Goal: Task Accomplishment & Management: Complete application form

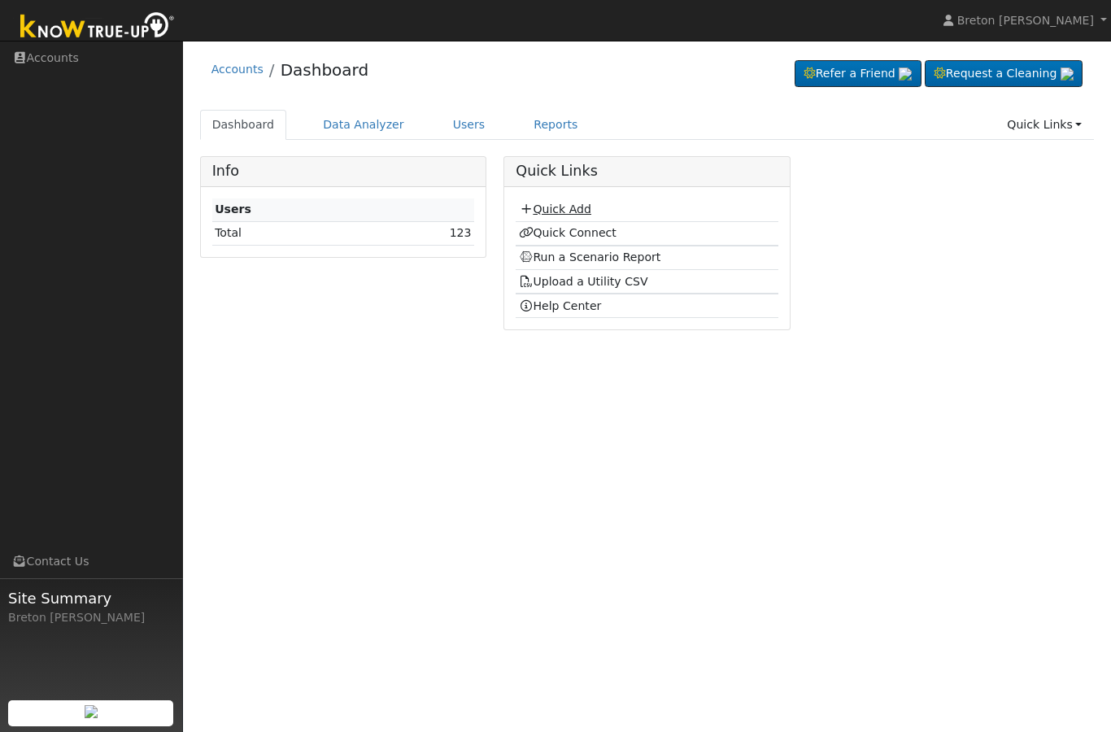
click at [584, 205] on link "Quick Add" at bounding box center [555, 208] width 72 height 13
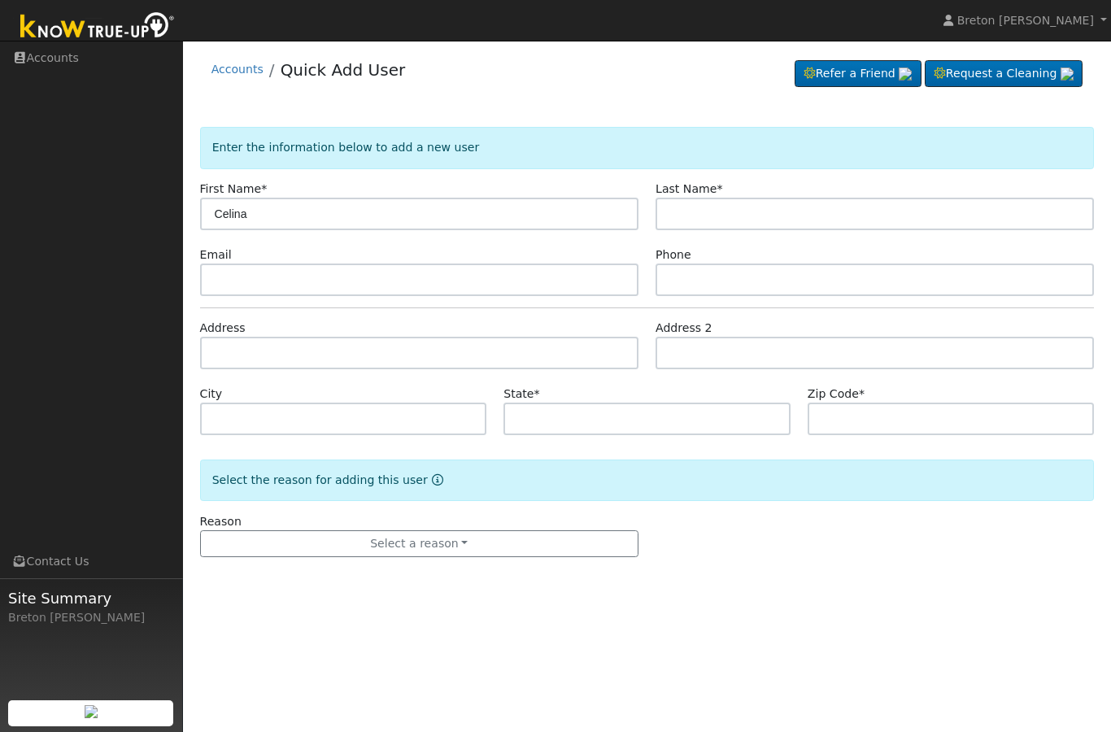
type input "Celina"
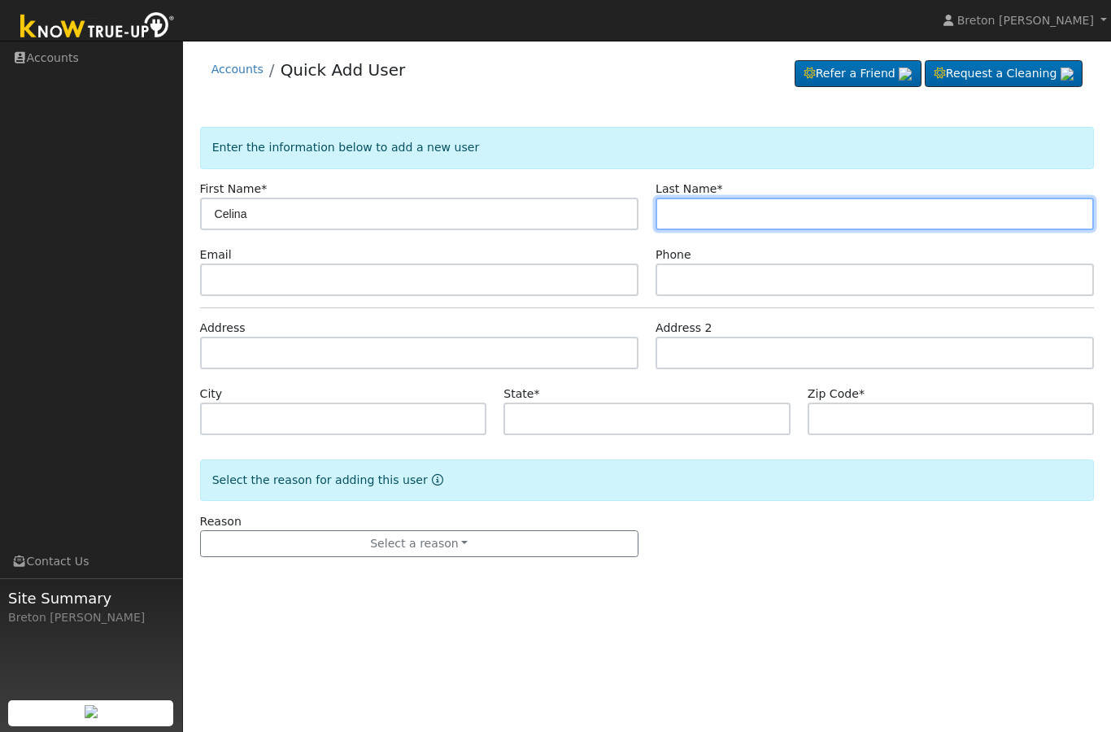
click at [741, 227] on input "text" at bounding box center [874, 214] width 438 height 33
type input "Macias"
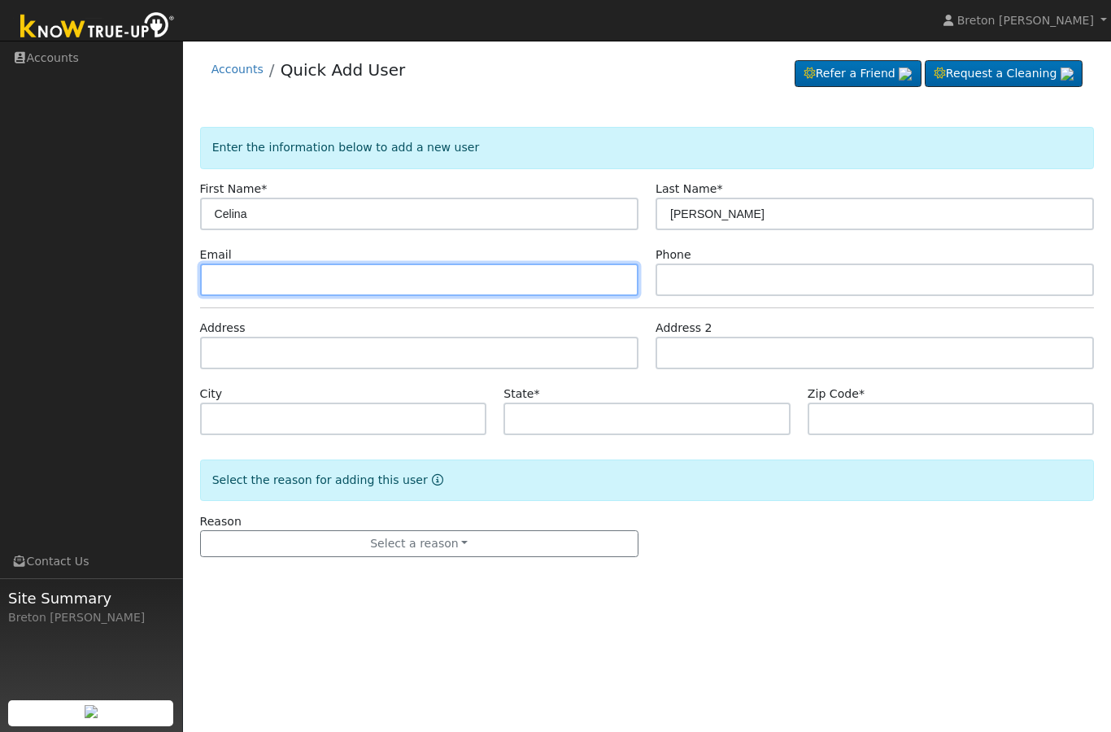
click at [368, 283] on input "text" at bounding box center [419, 279] width 438 height 33
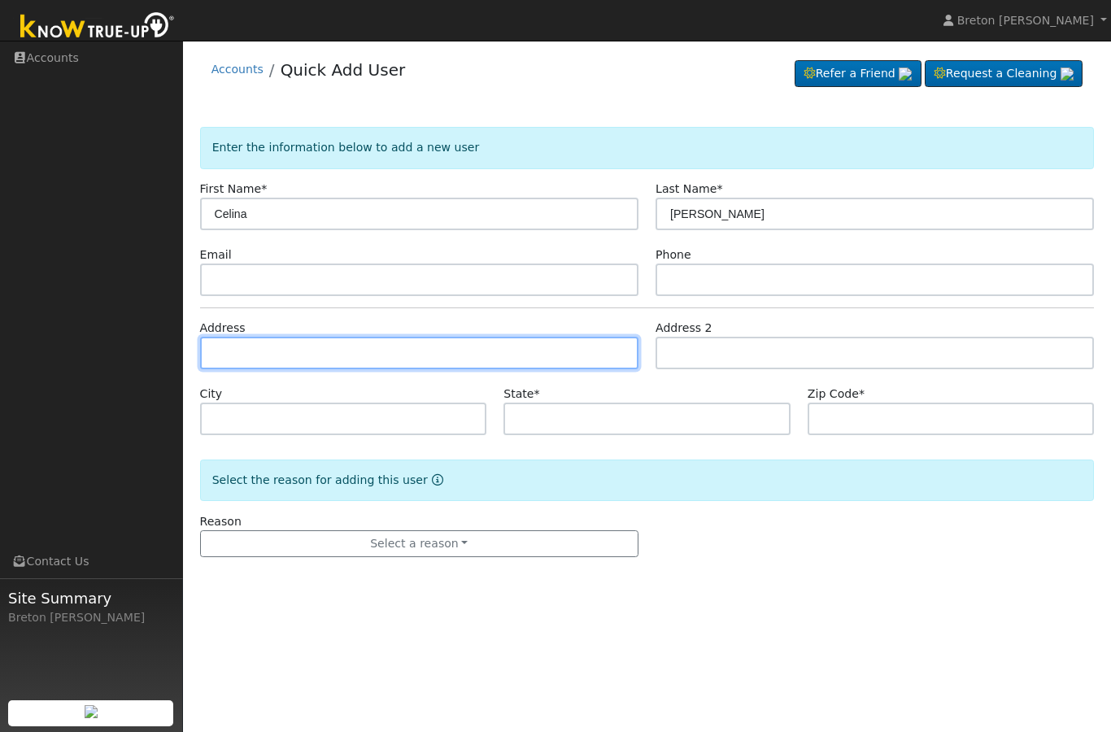
click at [341, 366] on input "text" at bounding box center [419, 353] width 438 height 33
type input "350 South Dearing Avenue"
type input "Fresno"
type input "CA"
type input "93702"
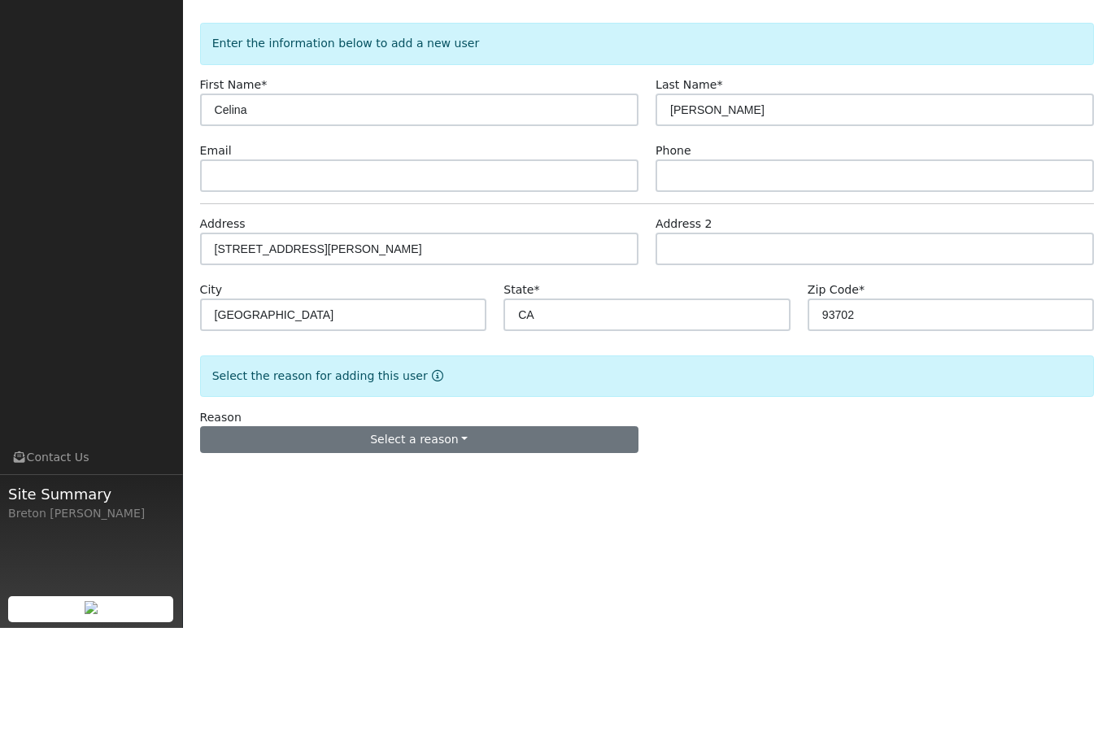
click at [466, 530] on button "Select a reason" at bounding box center [419, 544] width 438 height 28
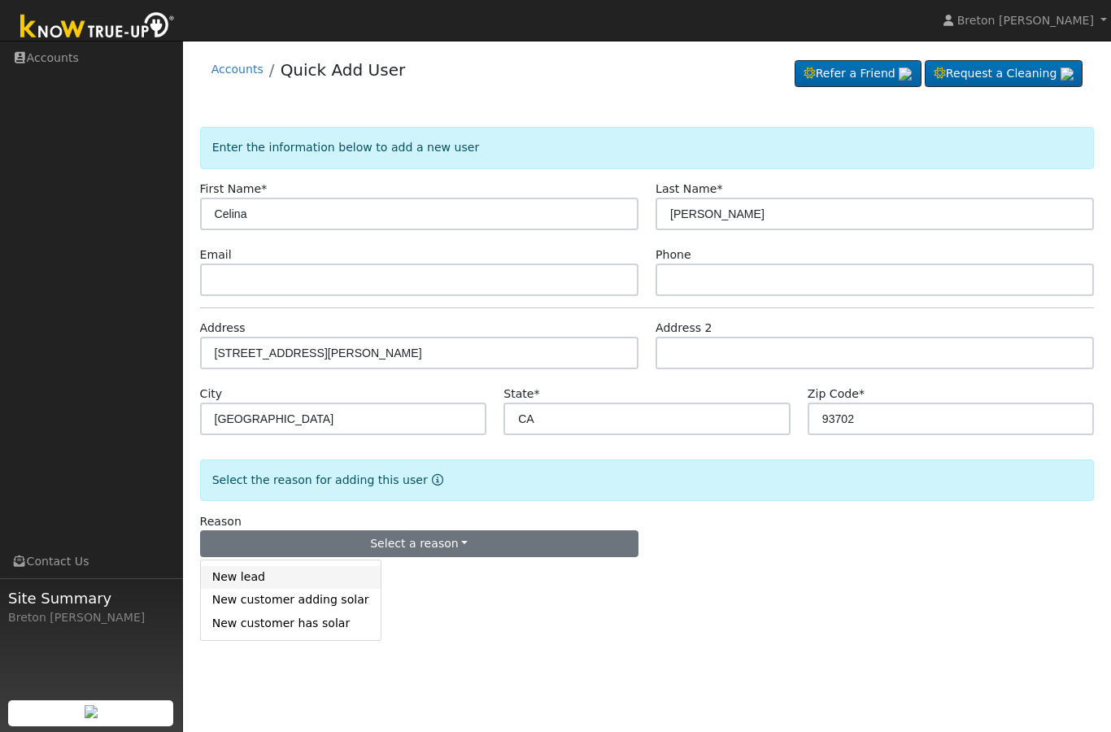
click at [290, 581] on link "New lead" at bounding box center [291, 577] width 180 height 23
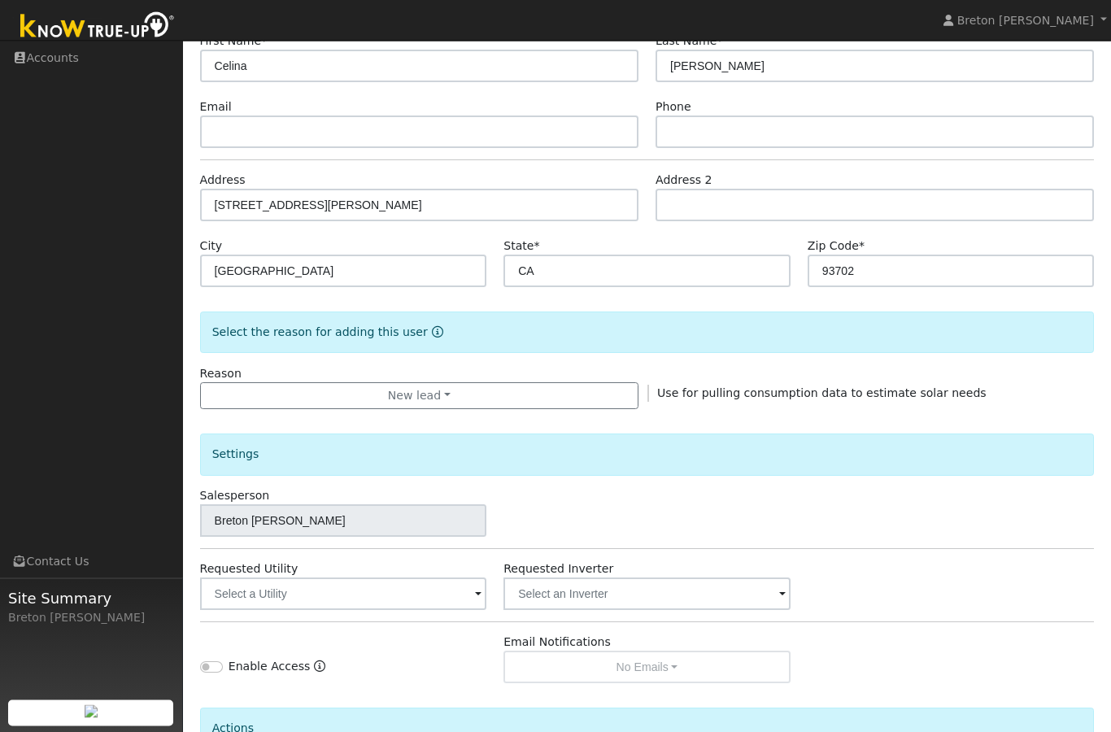
scroll to position [253, 0]
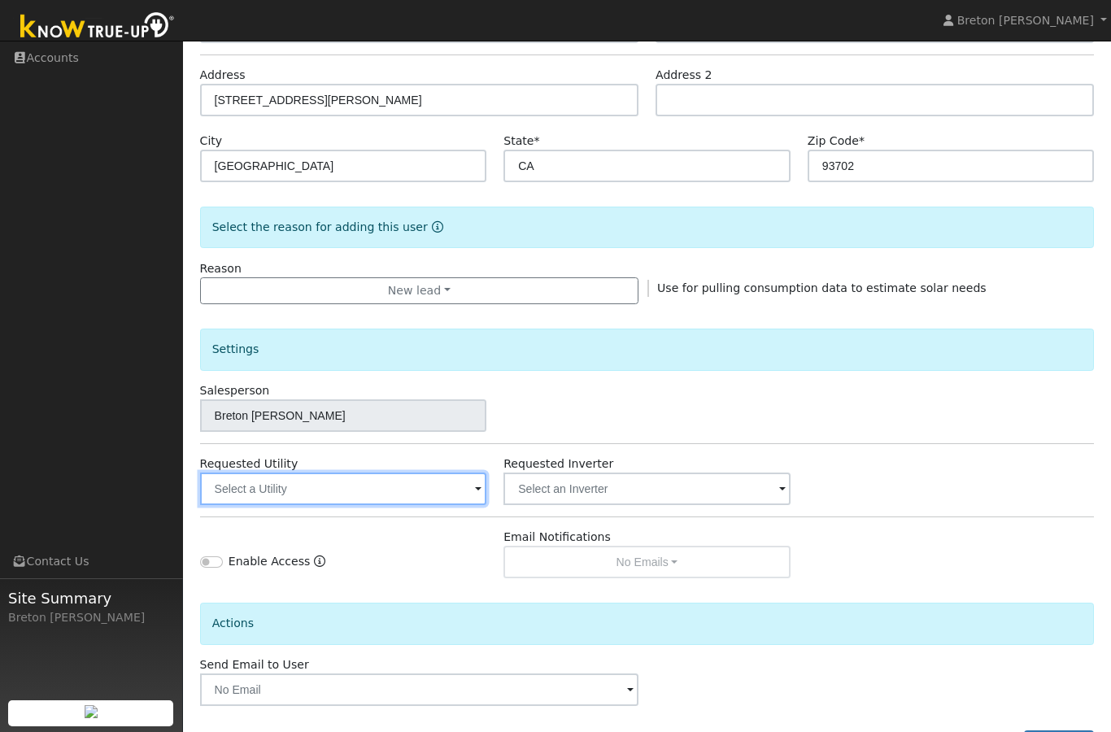
click at [403, 502] on input "text" at bounding box center [343, 488] width 287 height 33
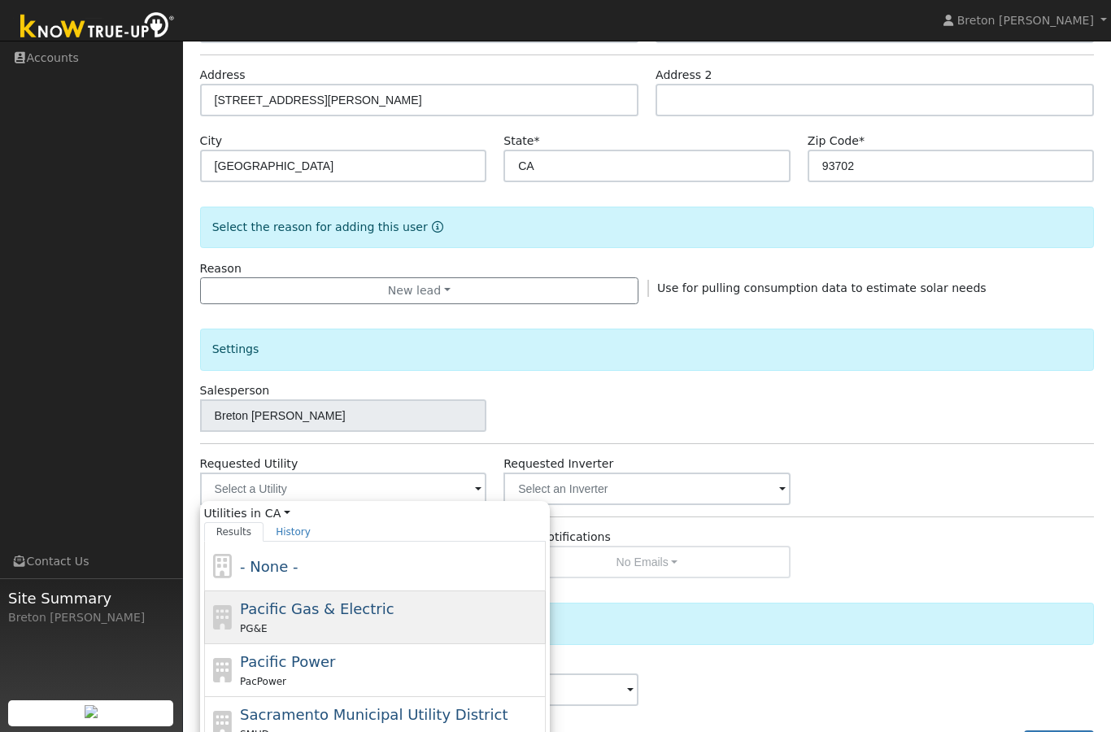
click at [386, 616] on div "Pacific Gas & Electric PG&E" at bounding box center [391, 617] width 302 height 39
type input "Pacific Gas & Electric"
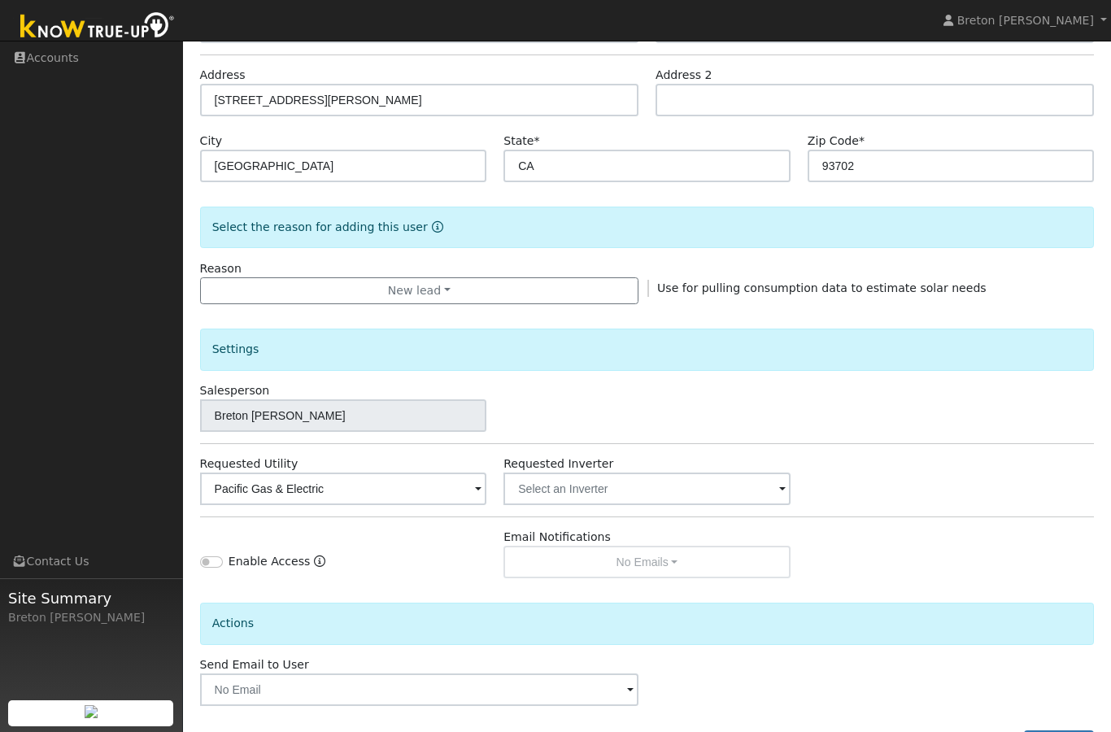
scroll to position [318, 0]
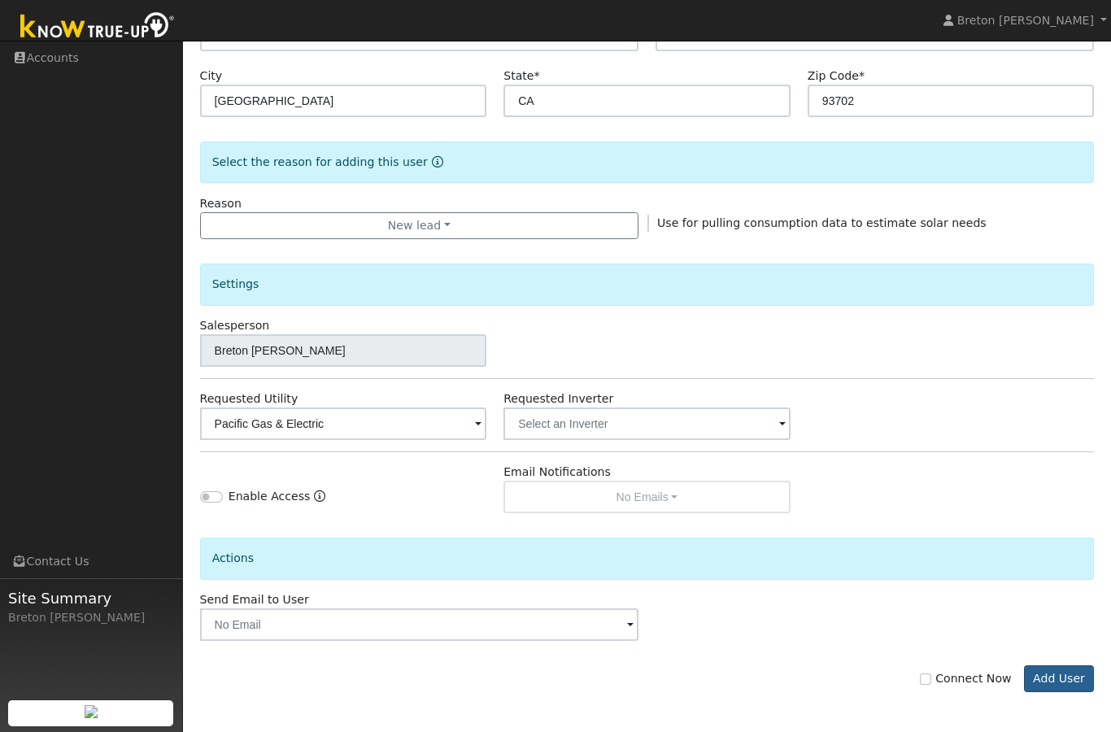
click at [1073, 665] on button "Add User" at bounding box center [1059, 679] width 71 height 28
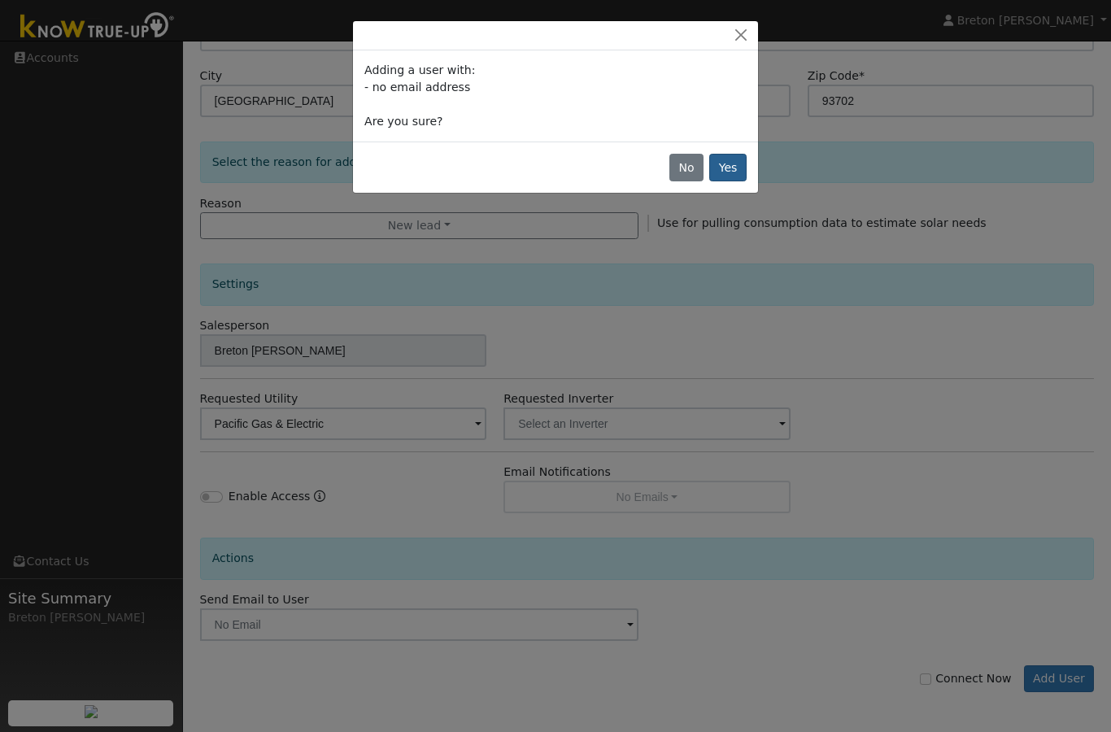
click at [742, 165] on button "Yes" at bounding box center [727, 168] width 37 height 28
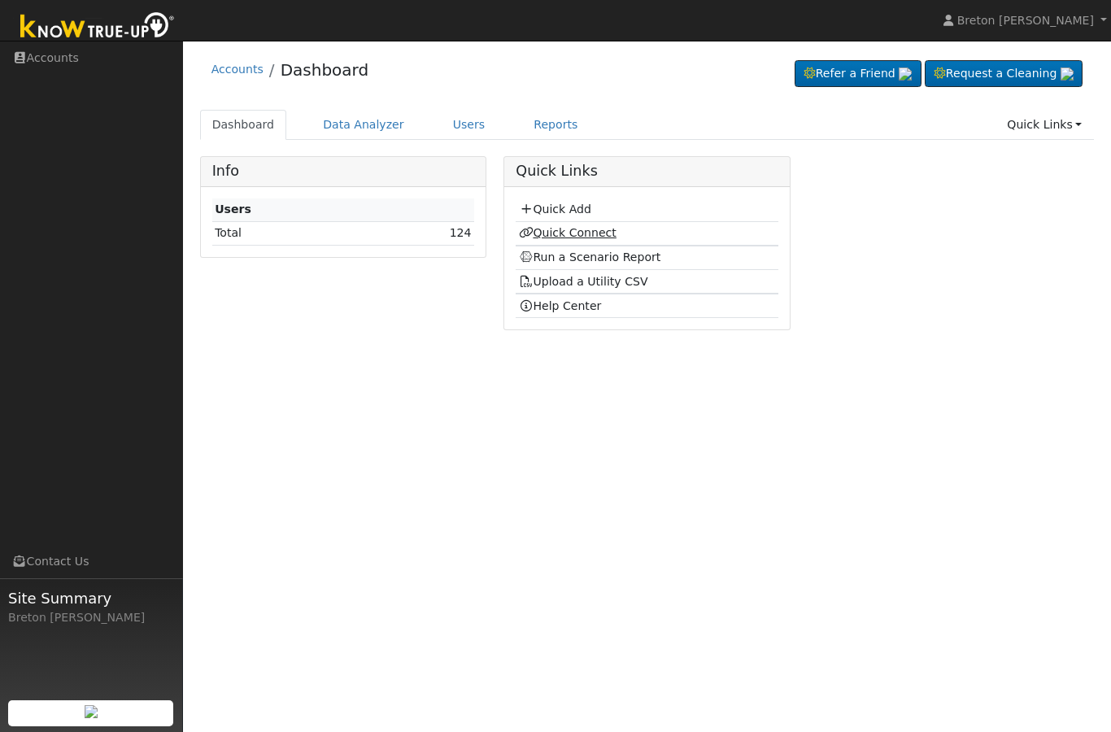
click at [585, 232] on link "Quick Connect" at bounding box center [568, 232] width 98 height 13
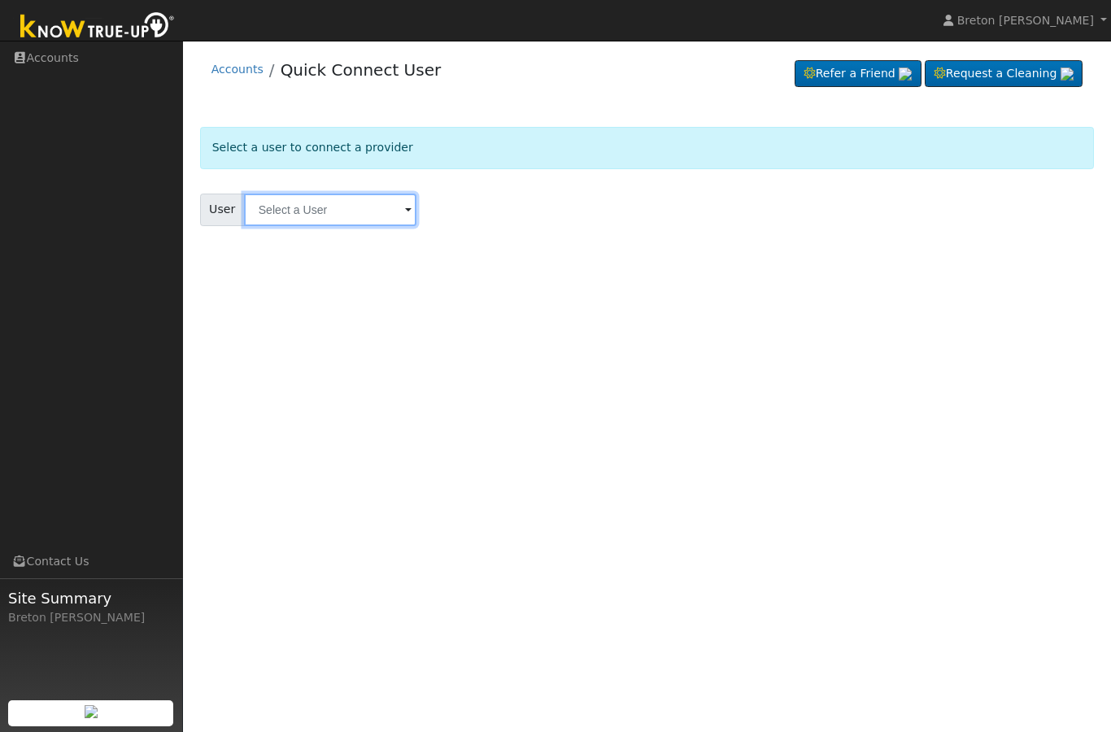
click at [325, 211] on input "text" at bounding box center [330, 210] width 172 height 33
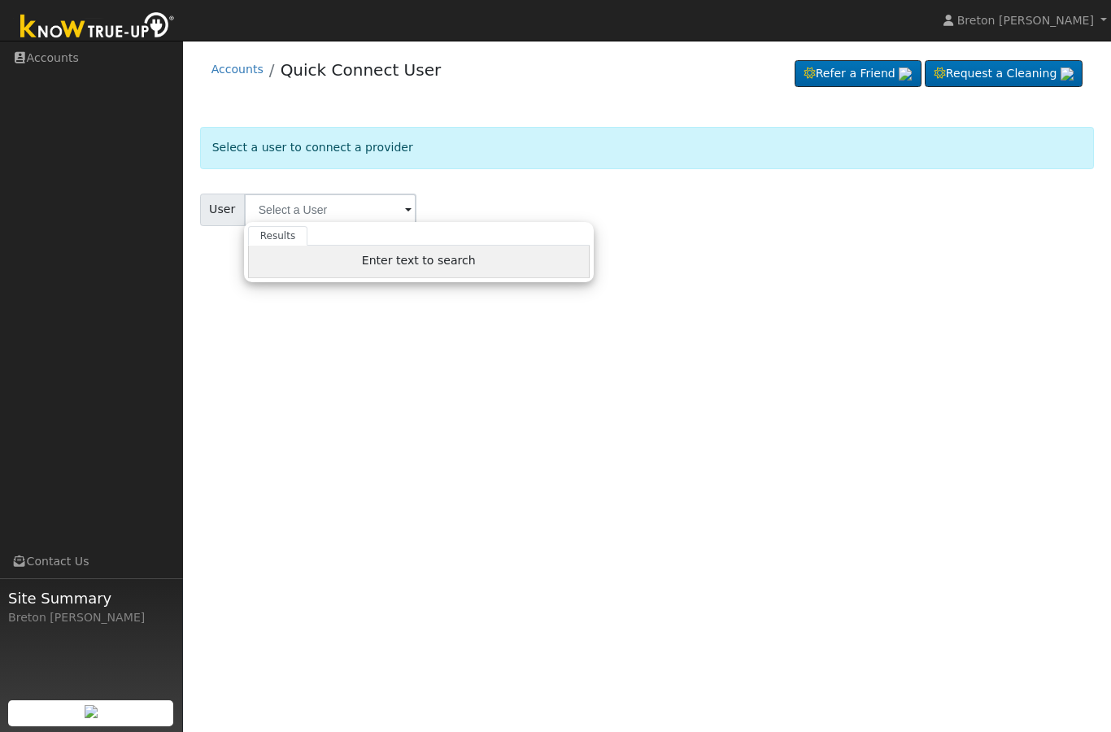
click at [376, 264] on span "Enter text to search" at bounding box center [419, 260] width 114 height 13
click at [342, 267] on div "Enter text to search" at bounding box center [419, 262] width 342 height 33
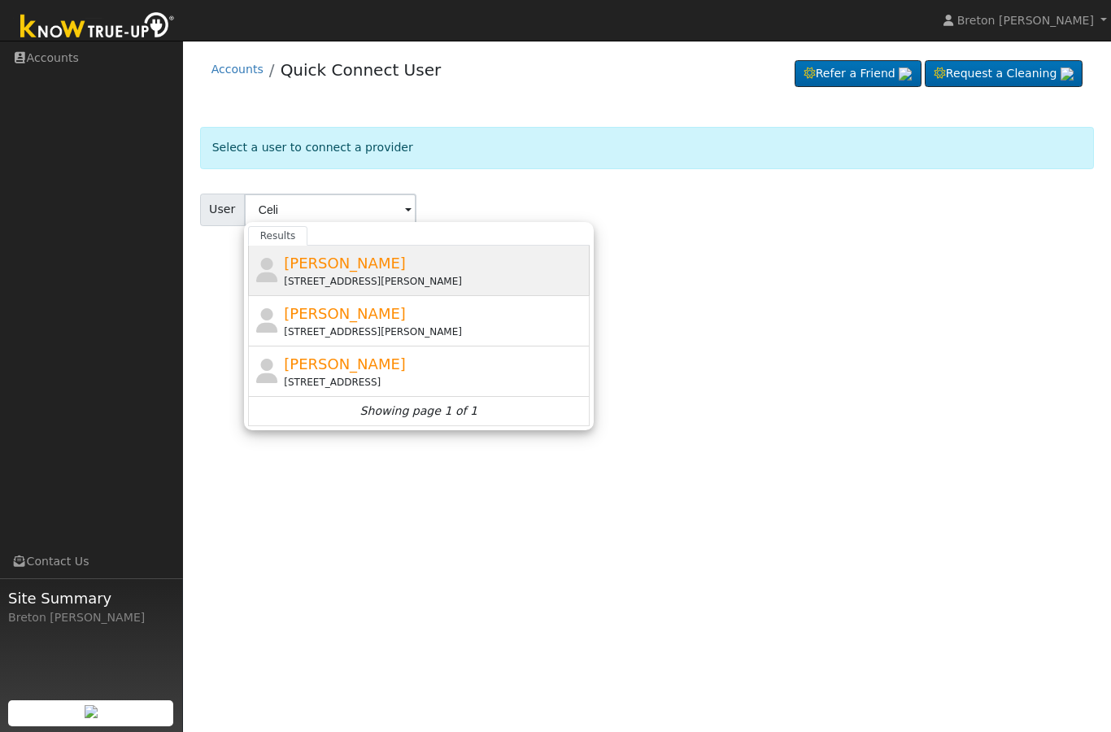
click at [357, 271] on span "[PERSON_NAME]" at bounding box center [345, 263] width 122 height 17
type input "[PERSON_NAME]"
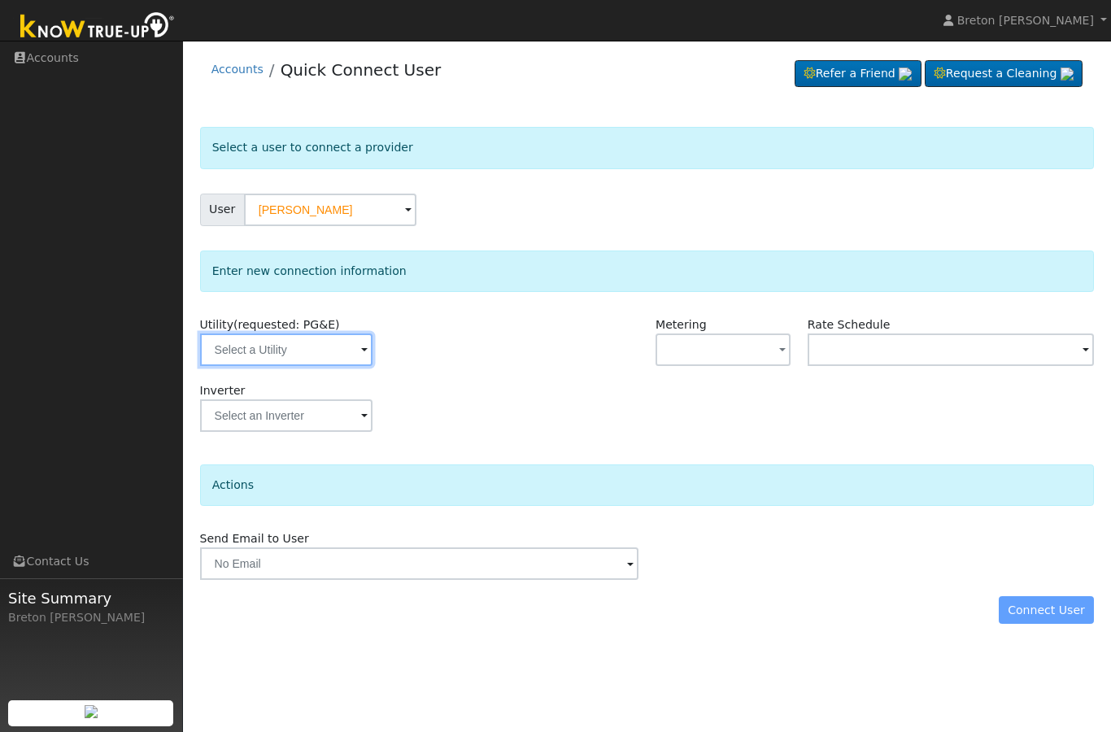
click at [294, 358] on input "text" at bounding box center [286, 349] width 172 height 33
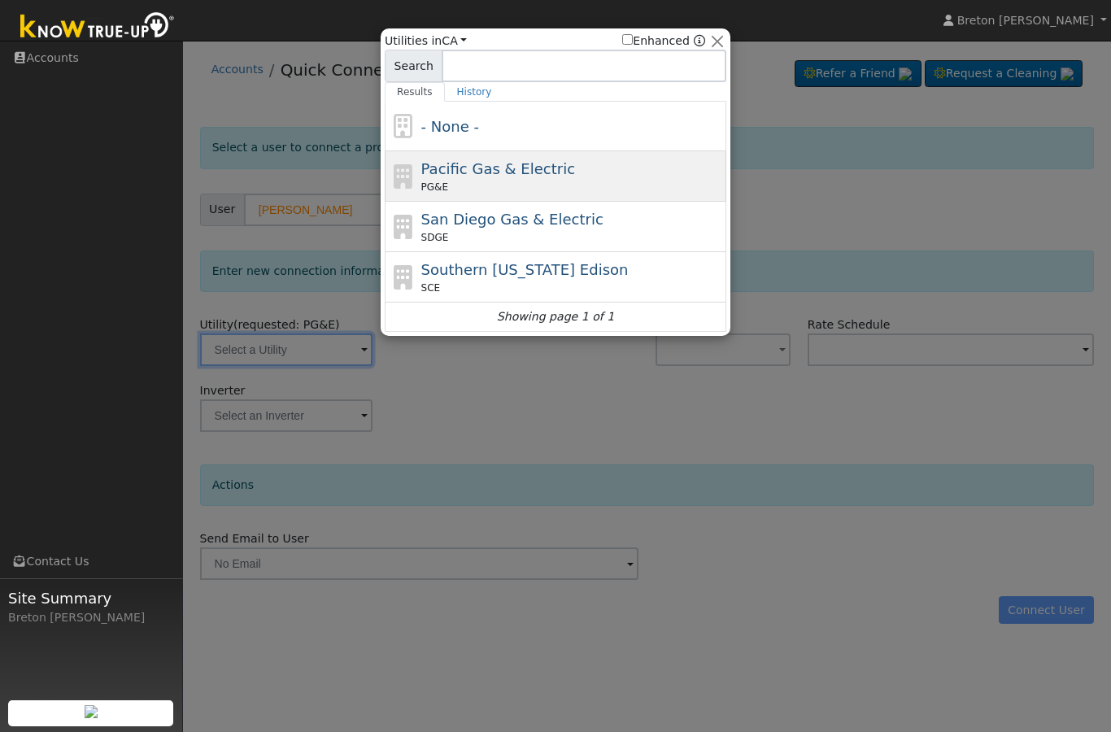
click at [525, 172] on span "Pacific Gas & Electric" at bounding box center [498, 168] width 154 height 17
type input "PG&E"
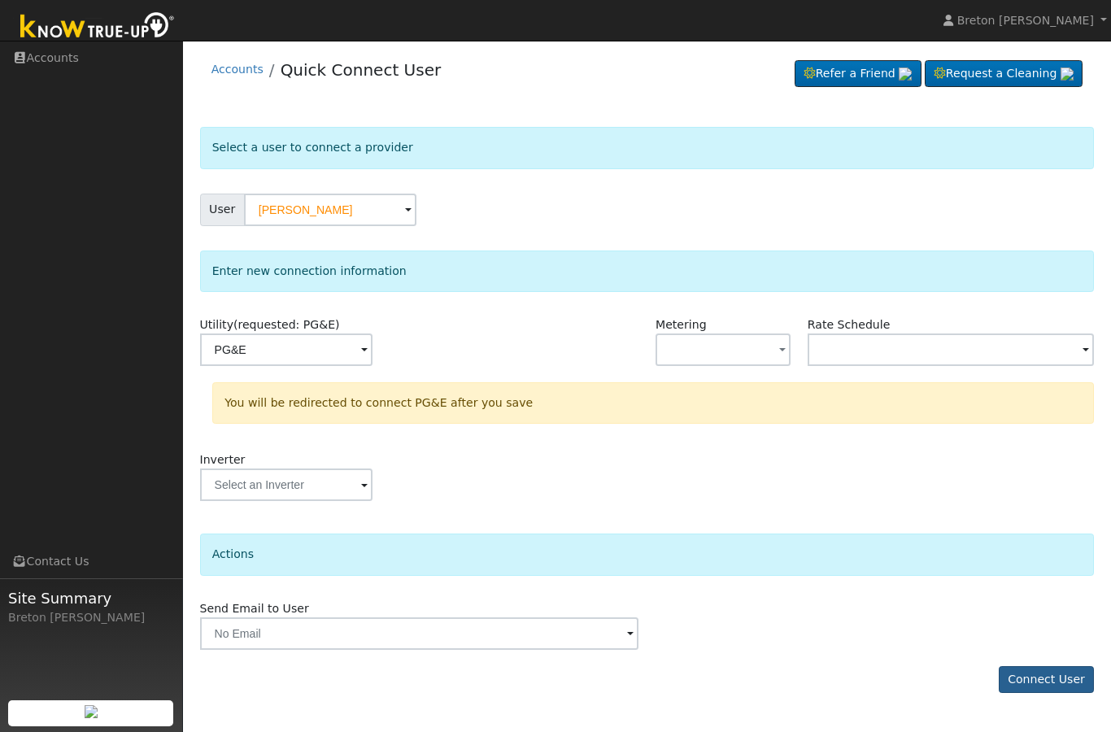
click at [1071, 682] on button "Connect User" at bounding box center [1047, 680] width 96 height 28
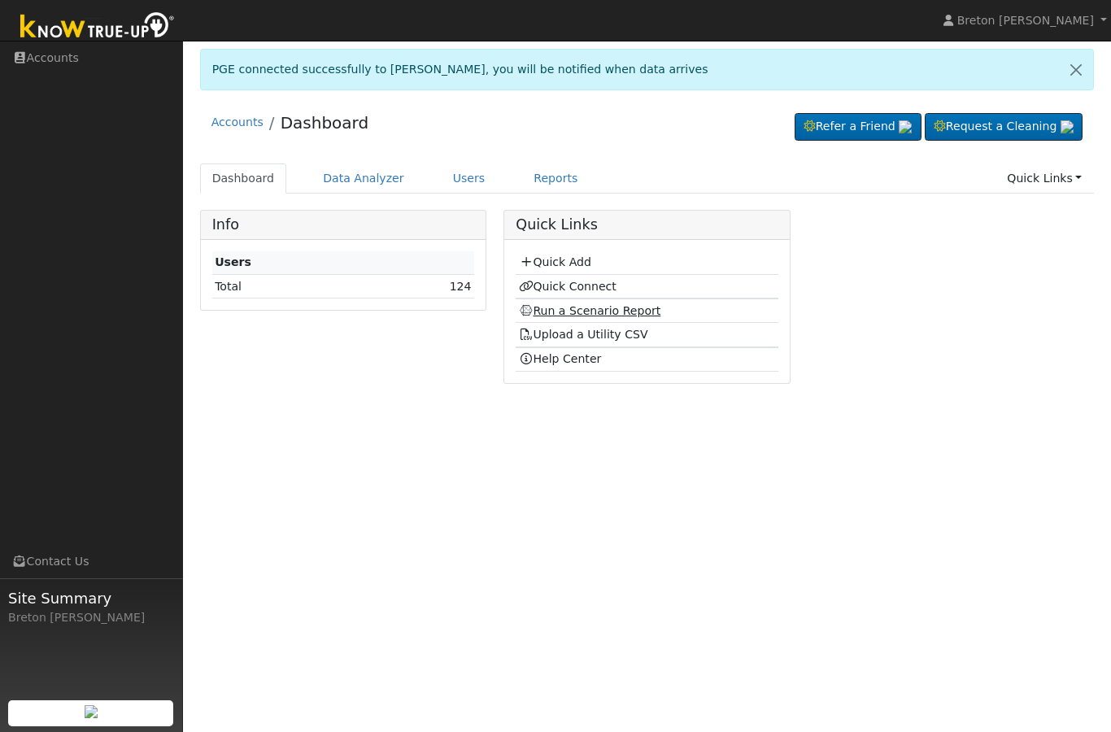
click at [608, 314] on link "Run a Scenario Report" at bounding box center [590, 310] width 142 height 13
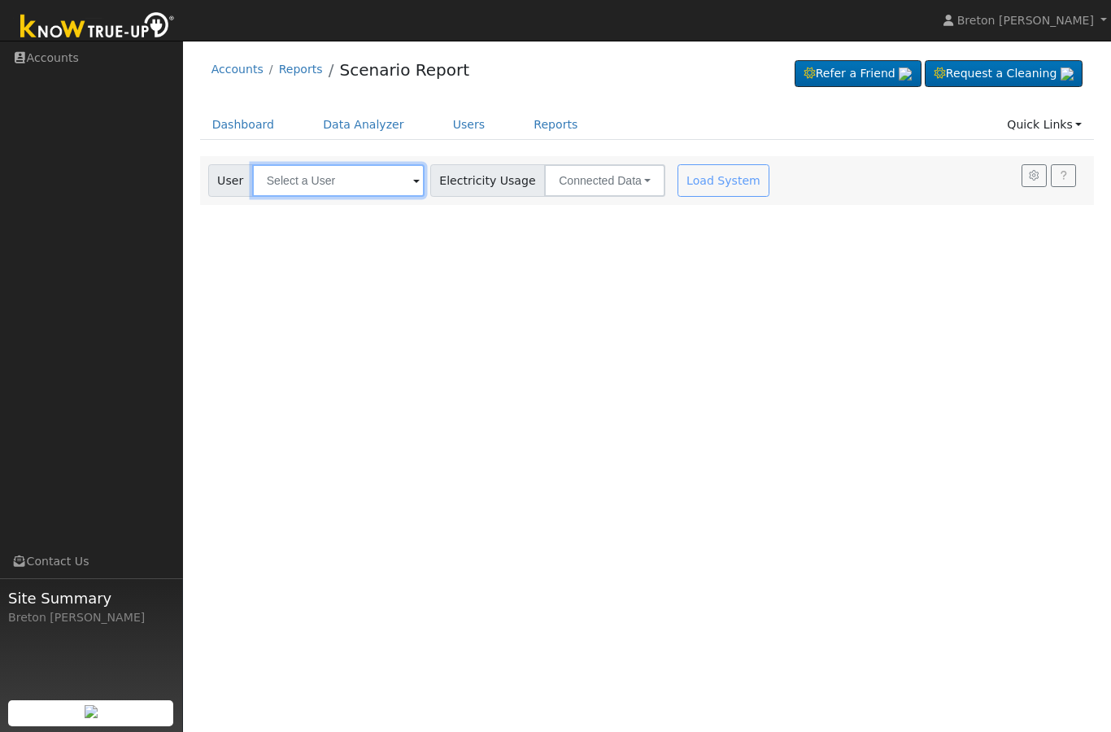
click at [329, 189] on input "text" at bounding box center [338, 180] width 172 height 33
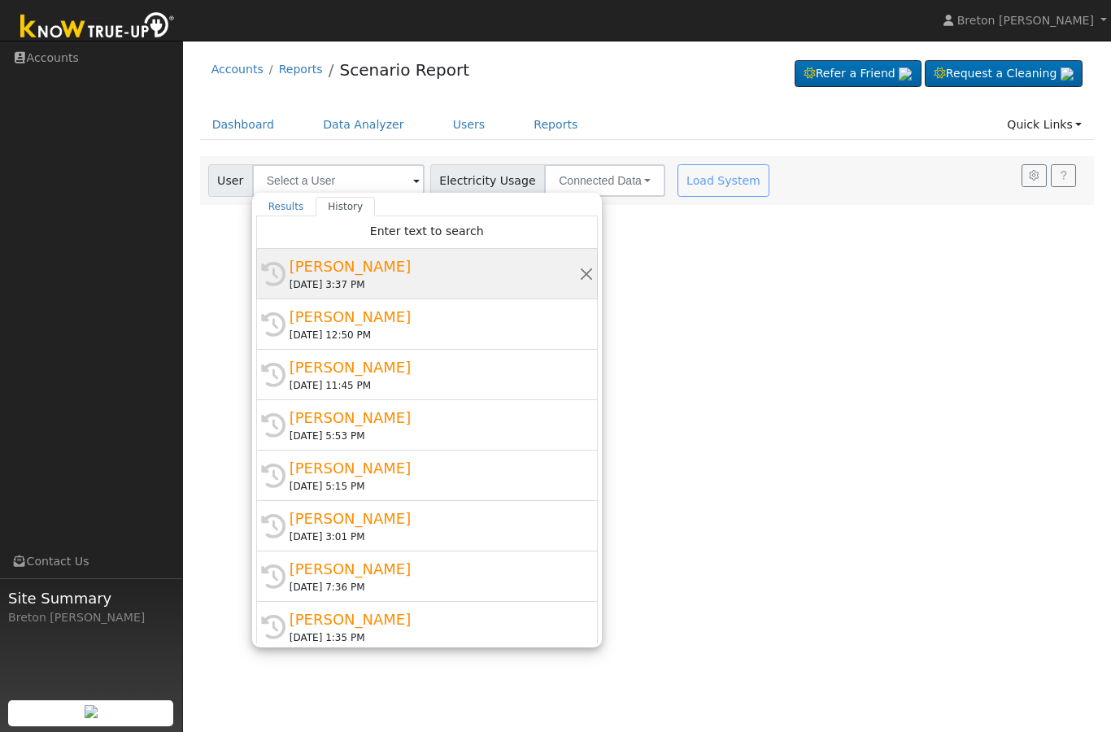
click at [329, 265] on div "Celina Macias" at bounding box center [435, 266] width 290 height 22
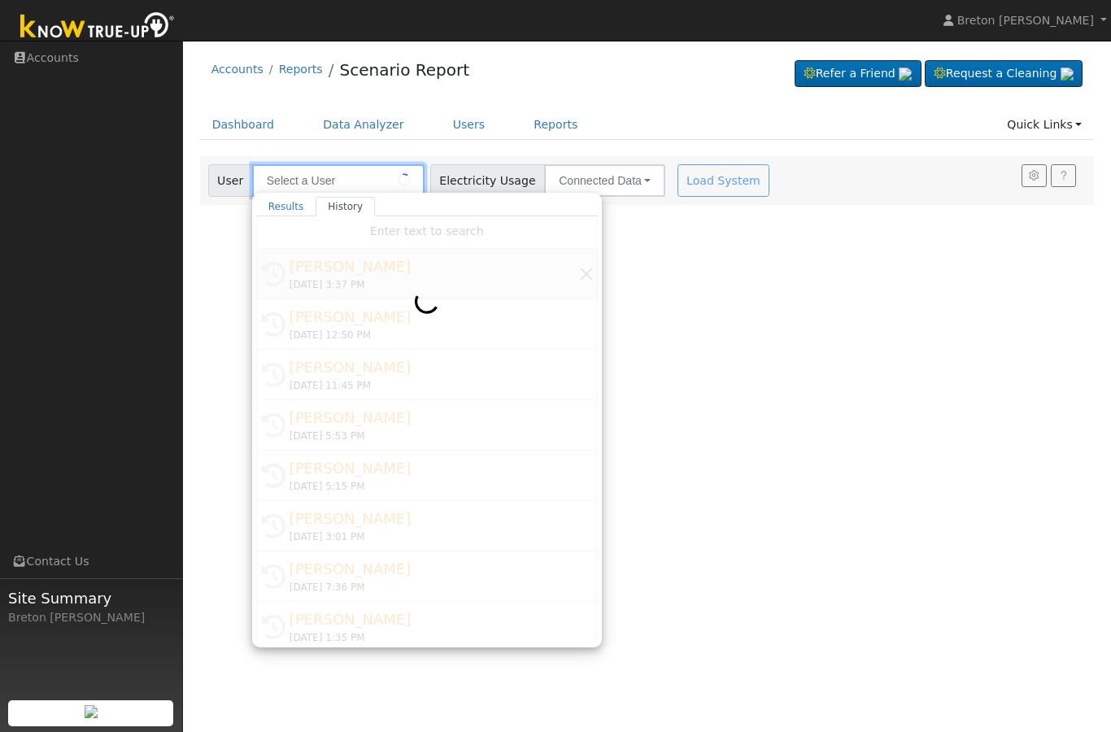
type input "Celina Macias"
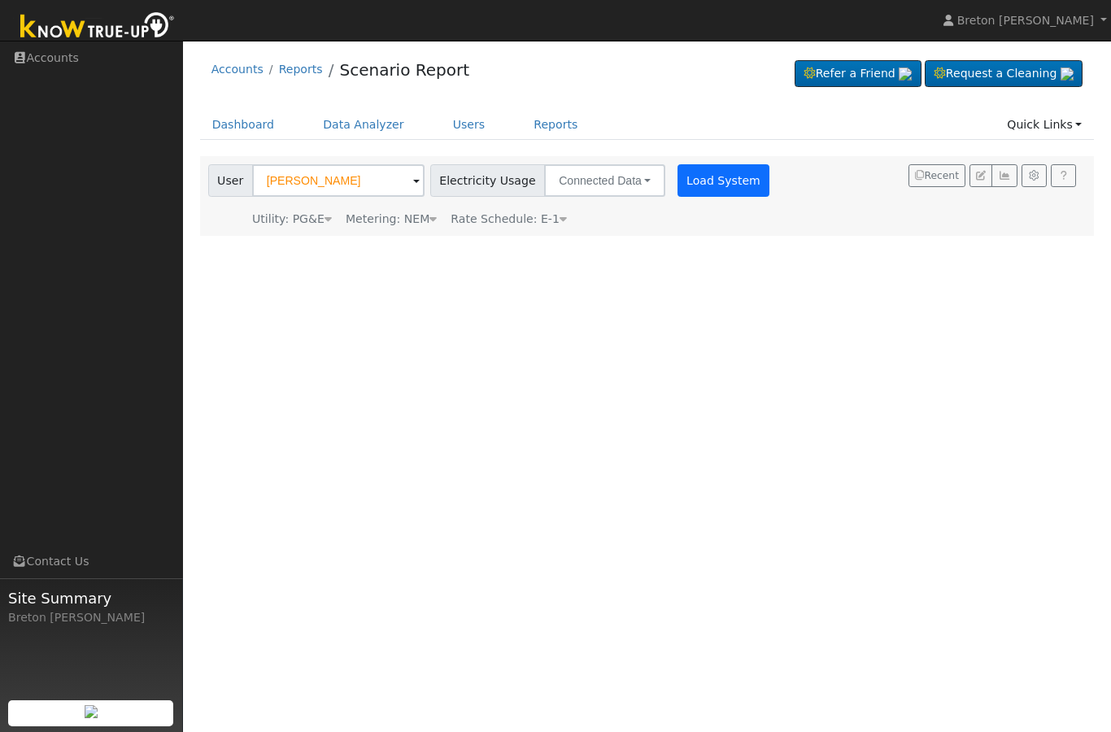
click at [677, 185] on button "Load System" at bounding box center [723, 180] width 93 height 33
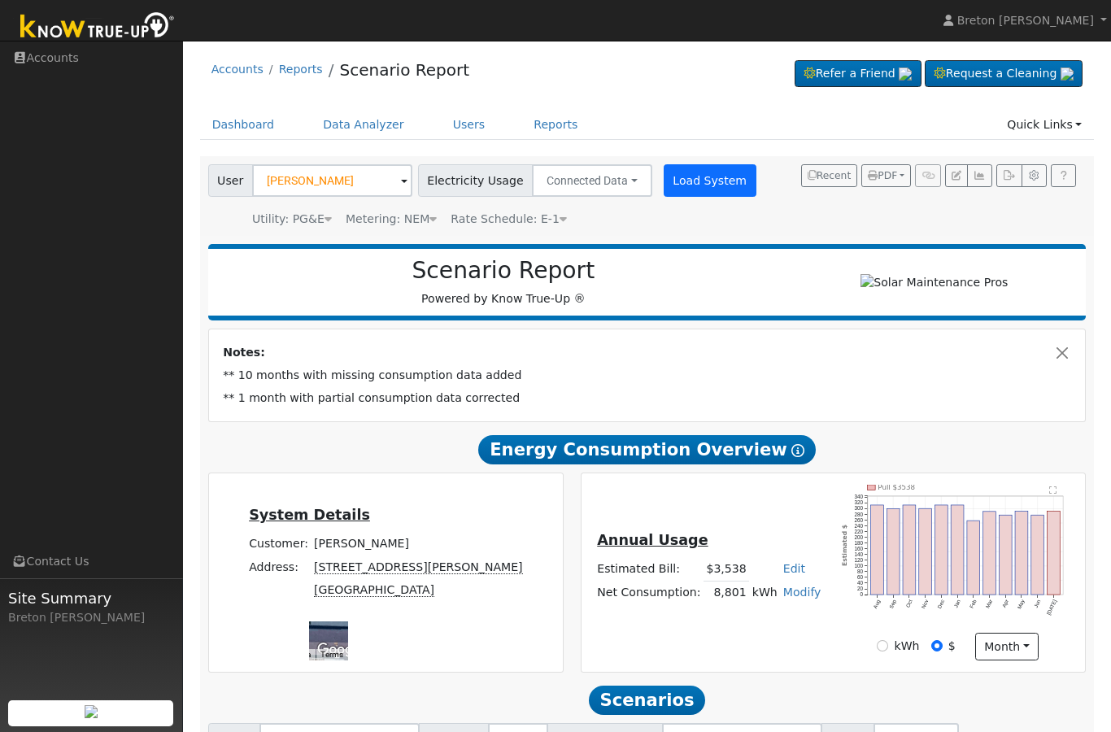
click at [689, 174] on button "Load System" at bounding box center [710, 180] width 93 height 33
click at [693, 180] on button "Load System" at bounding box center [710, 180] width 93 height 33
click at [690, 181] on button "Load System" at bounding box center [710, 180] width 93 height 33
click at [685, 172] on button "Load System" at bounding box center [710, 180] width 93 height 33
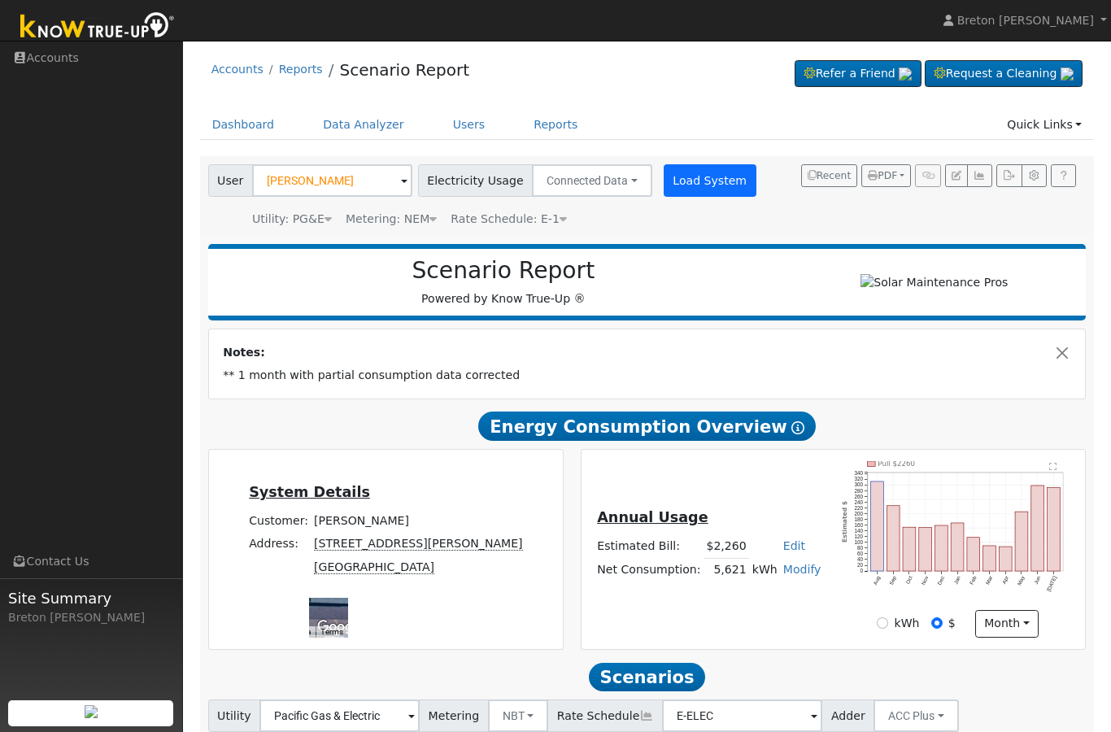
click at [694, 181] on button "Load System" at bounding box center [710, 180] width 93 height 33
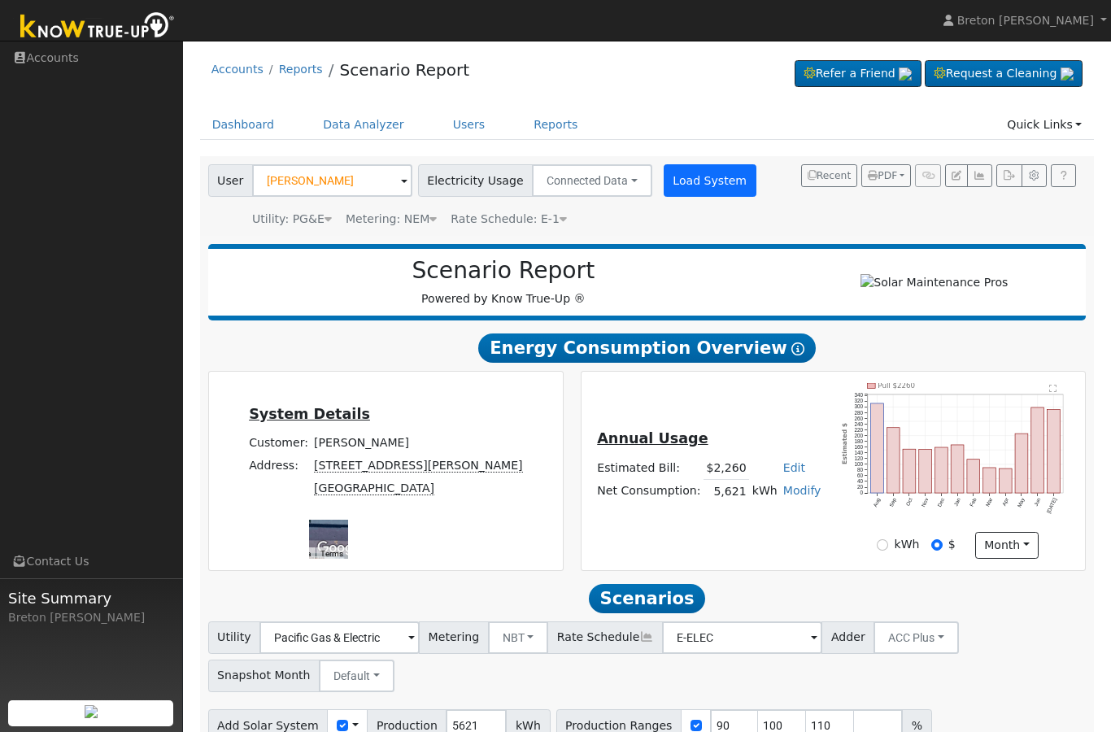
click at [694, 185] on button "Load System" at bounding box center [710, 180] width 93 height 33
click at [990, 176] on button "button" at bounding box center [979, 175] width 25 height 23
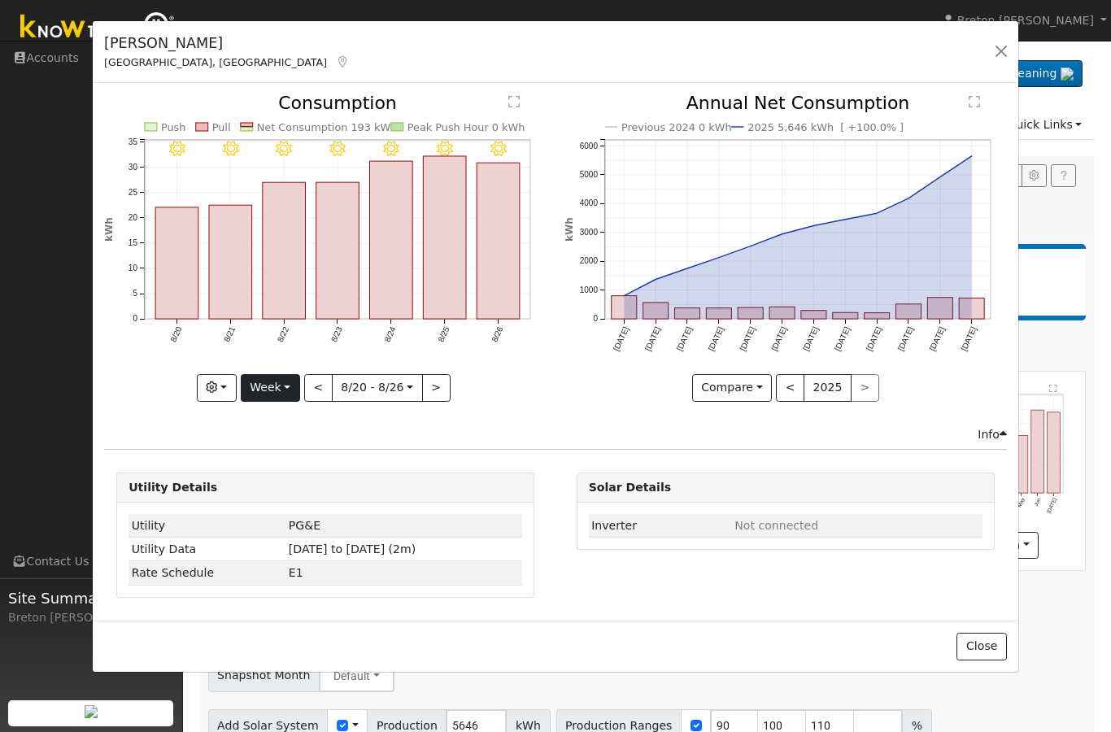
click at [286, 384] on button "Week" at bounding box center [270, 388] width 59 height 28
click at [294, 489] on link "Year" at bounding box center [298, 489] width 113 height 23
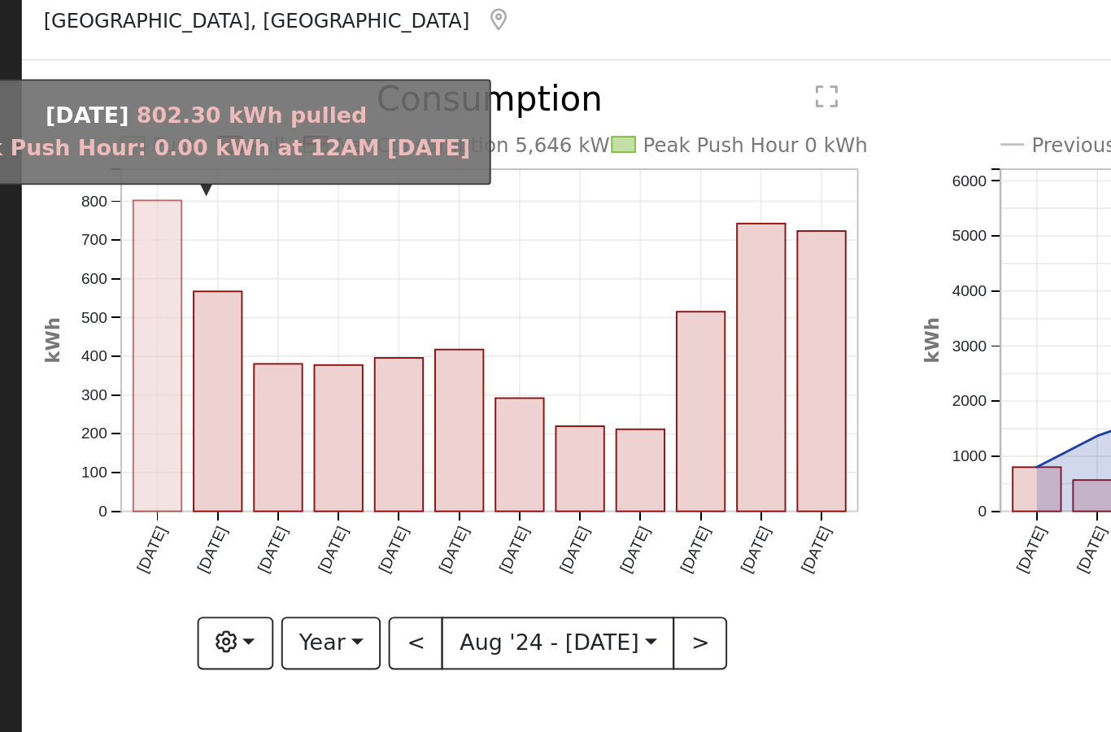
click at [151, 156] on rect "onclick=""" at bounding box center [163, 237] width 25 height 163
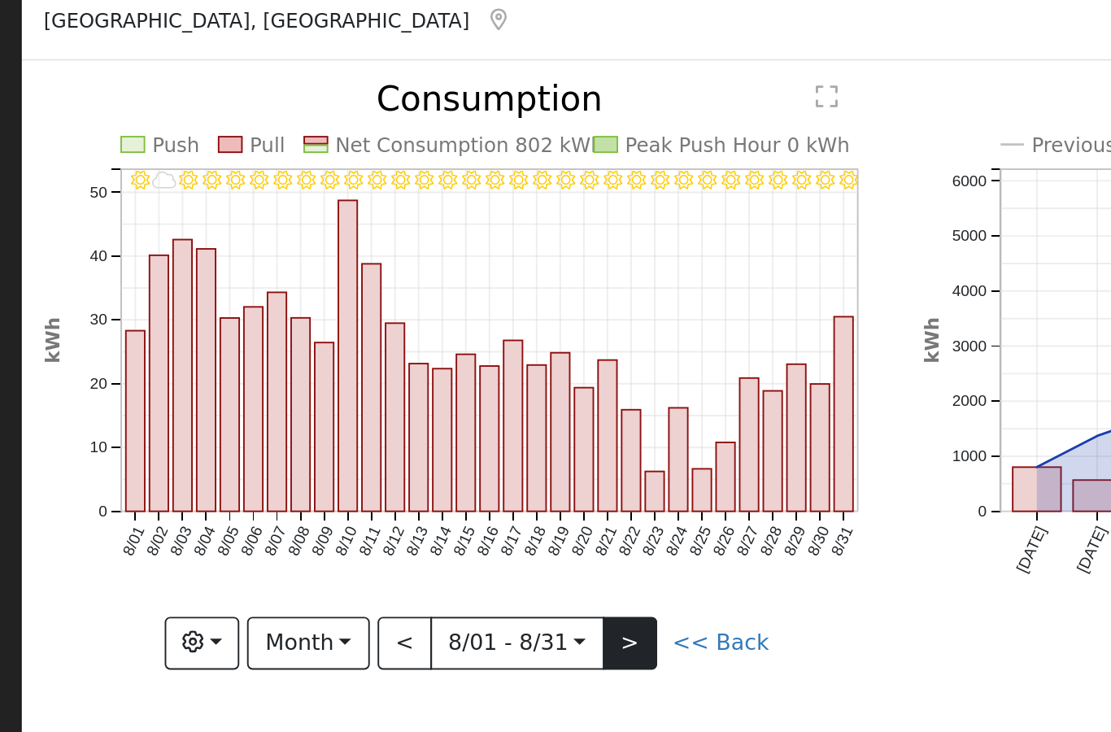
click at [397, 374] on button ">" at bounding box center [411, 388] width 28 height 28
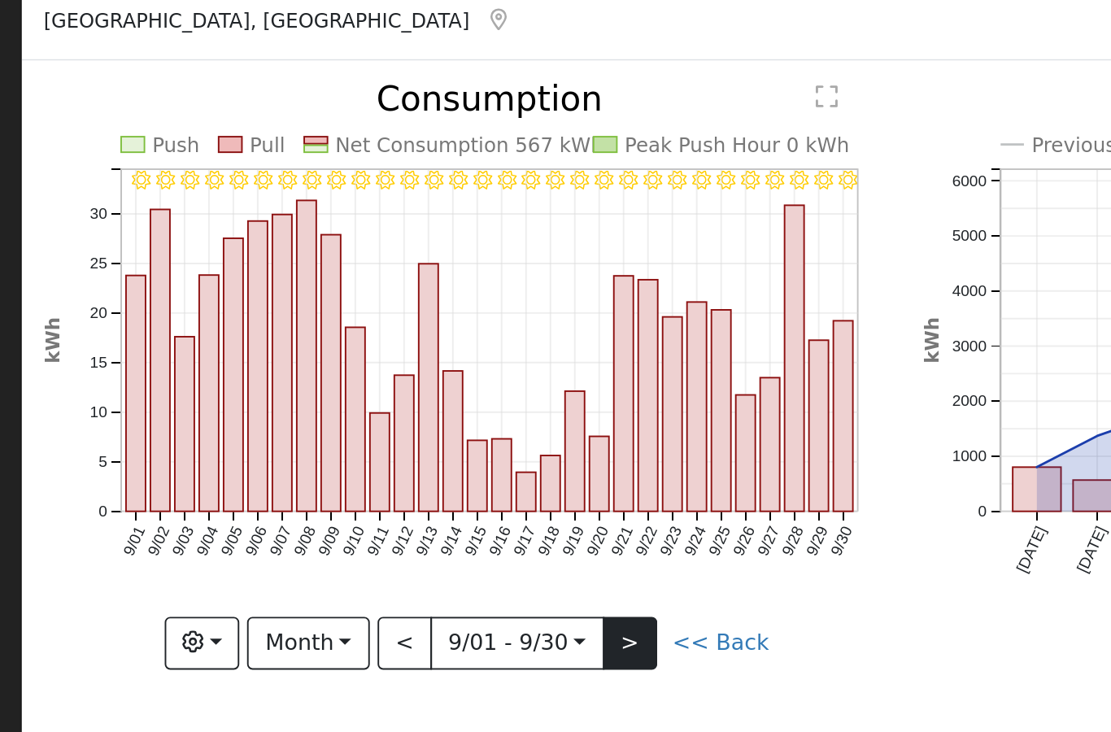
click at [397, 374] on button ">" at bounding box center [411, 388] width 28 height 28
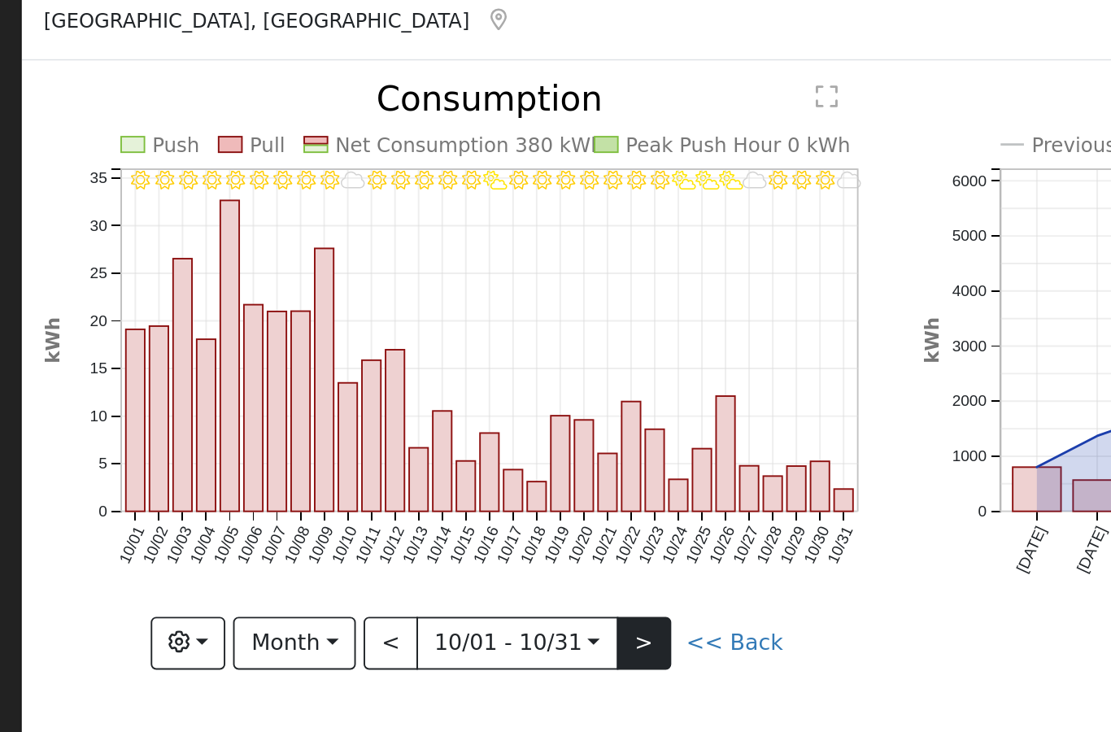
click at [404, 374] on button ">" at bounding box center [418, 388] width 28 height 28
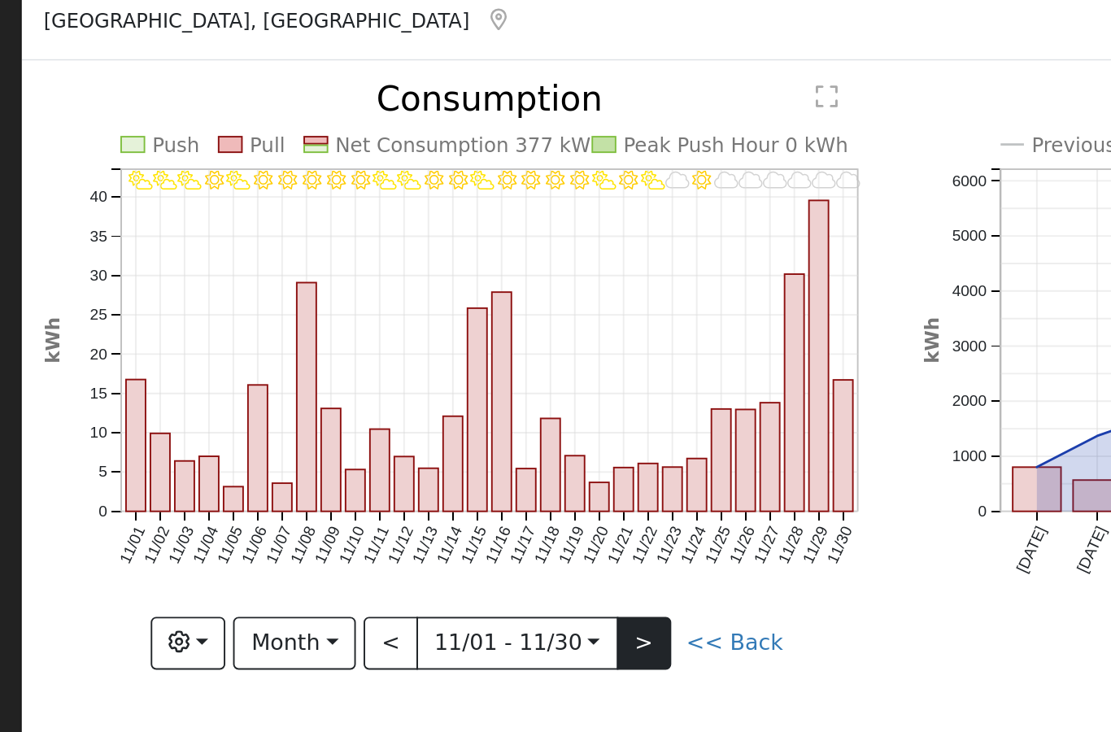
click at [404, 374] on button ">" at bounding box center [418, 388] width 28 height 28
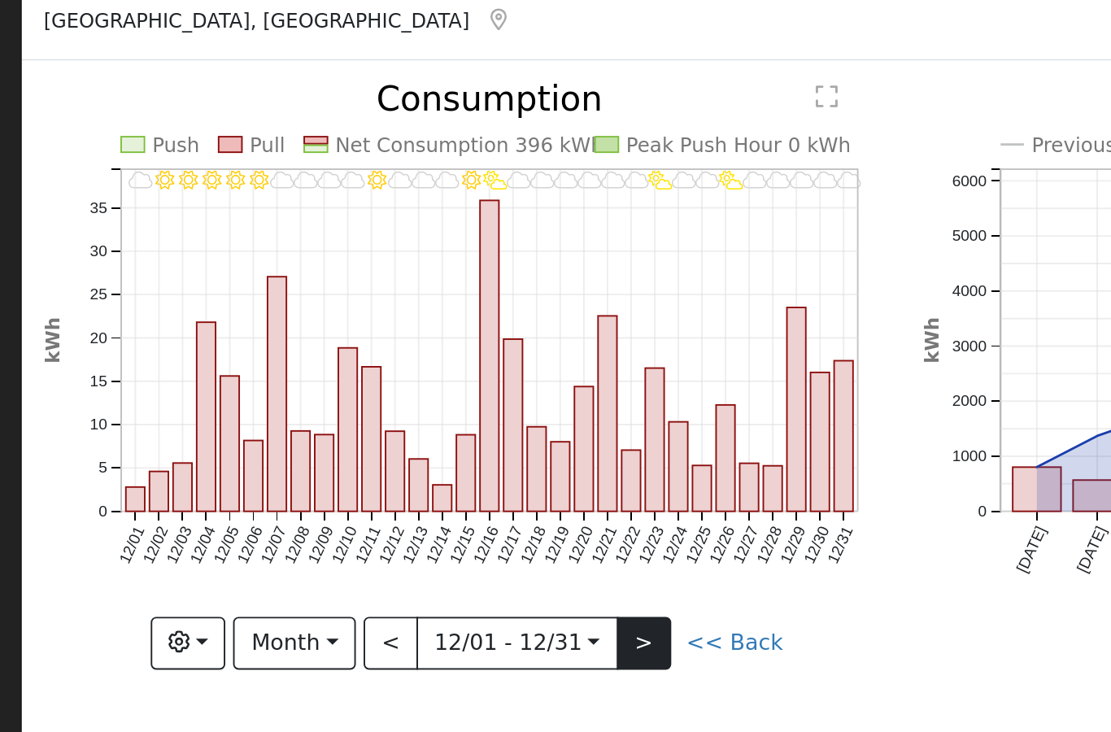
click at [404, 374] on button ">" at bounding box center [418, 388] width 28 height 28
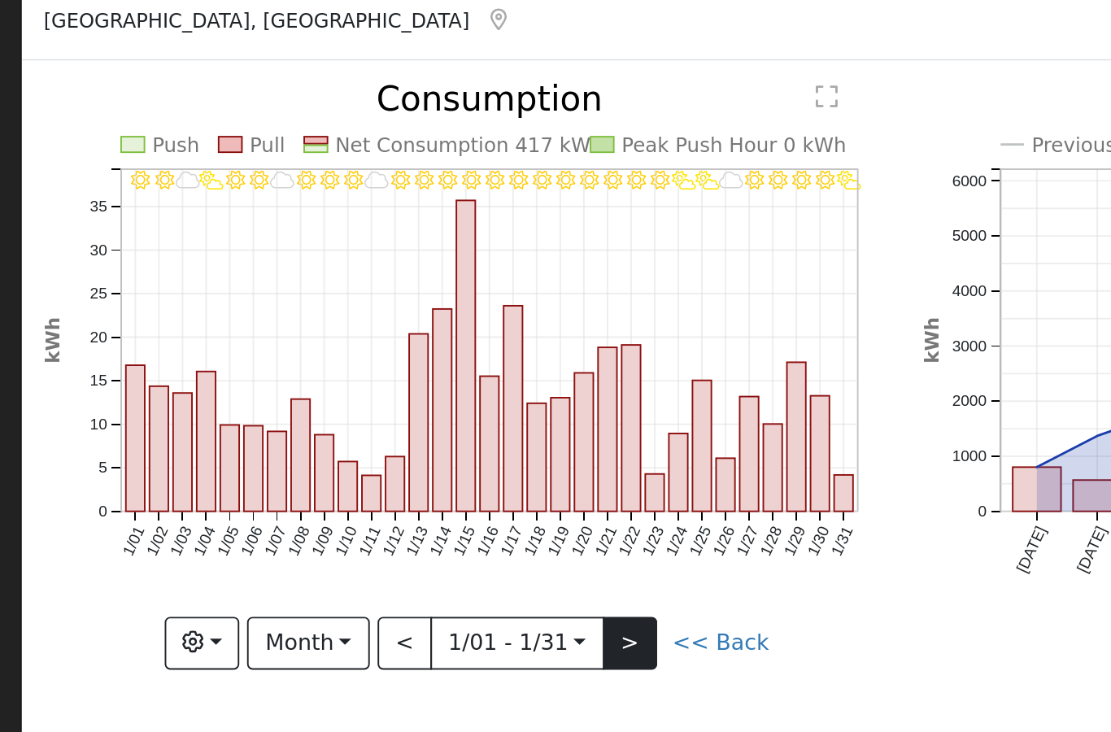
click at [397, 374] on button ">" at bounding box center [411, 388] width 28 height 28
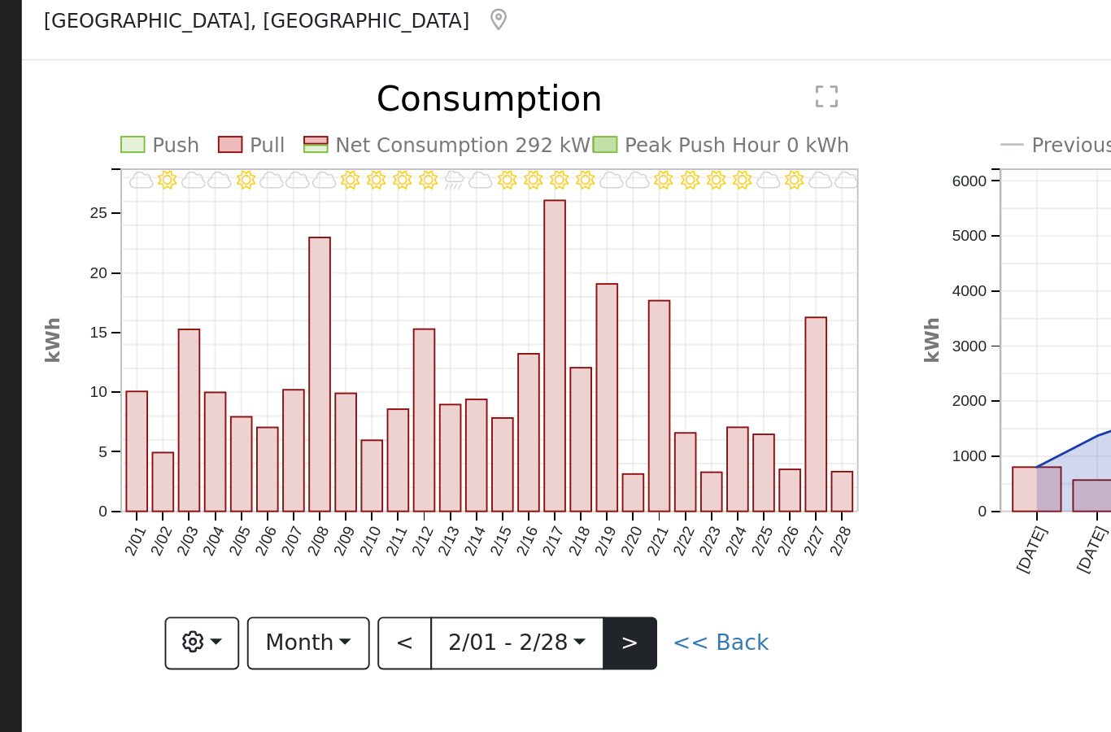
click at [397, 374] on button ">" at bounding box center [411, 388] width 28 height 28
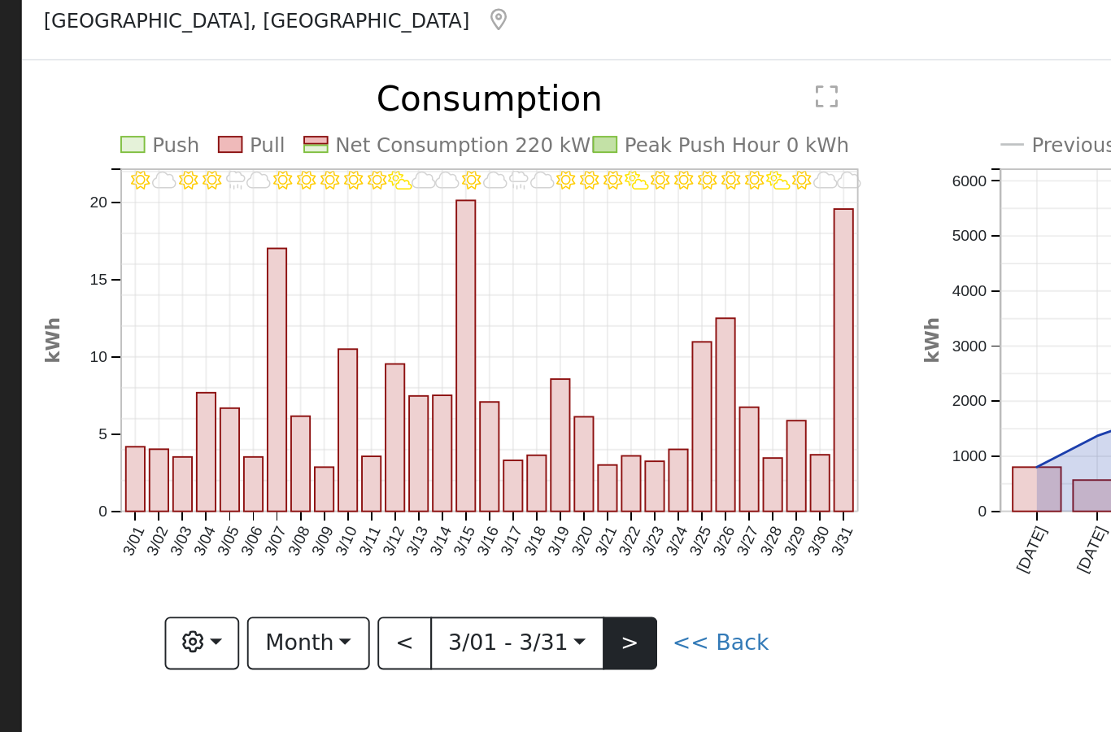
click at [397, 374] on button ">" at bounding box center [411, 388] width 28 height 28
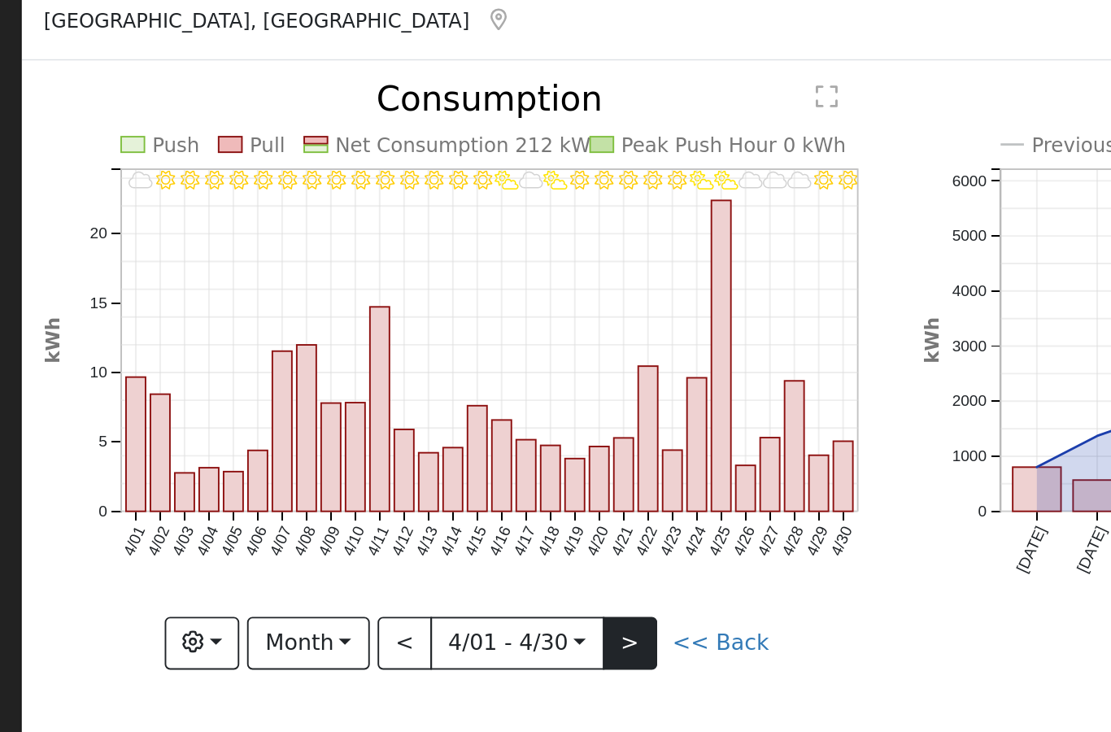
click at [397, 374] on button ">" at bounding box center [411, 388] width 28 height 28
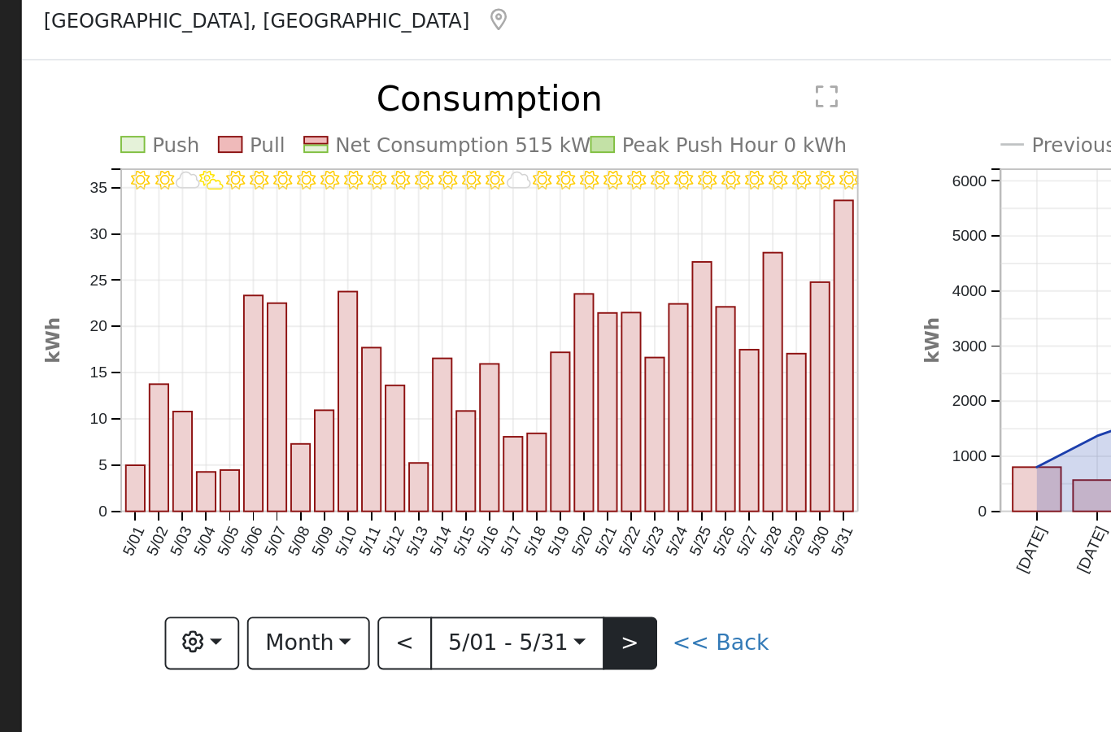
click at [397, 374] on button ">" at bounding box center [411, 388] width 28 height 28
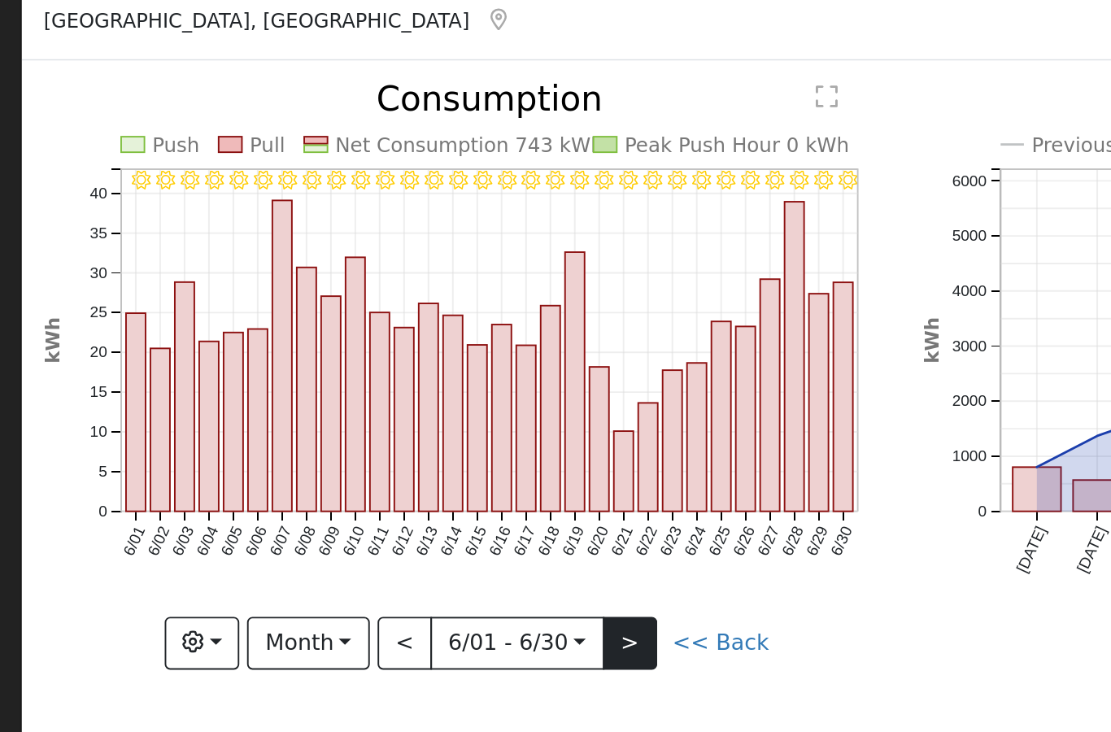
click at [397, 374] on button ">" at bounding box center [411, 388] width 28 height 28
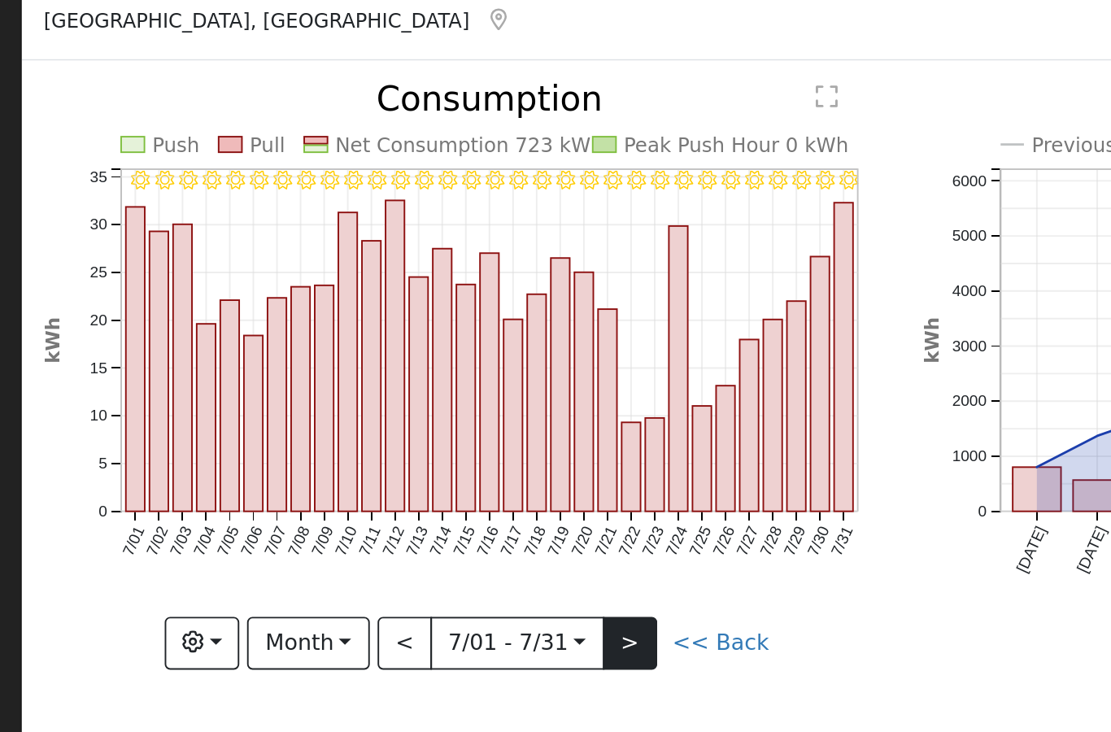
click at [397, 374] on button ">" at bounding box center [411, 388] width 28 height 28
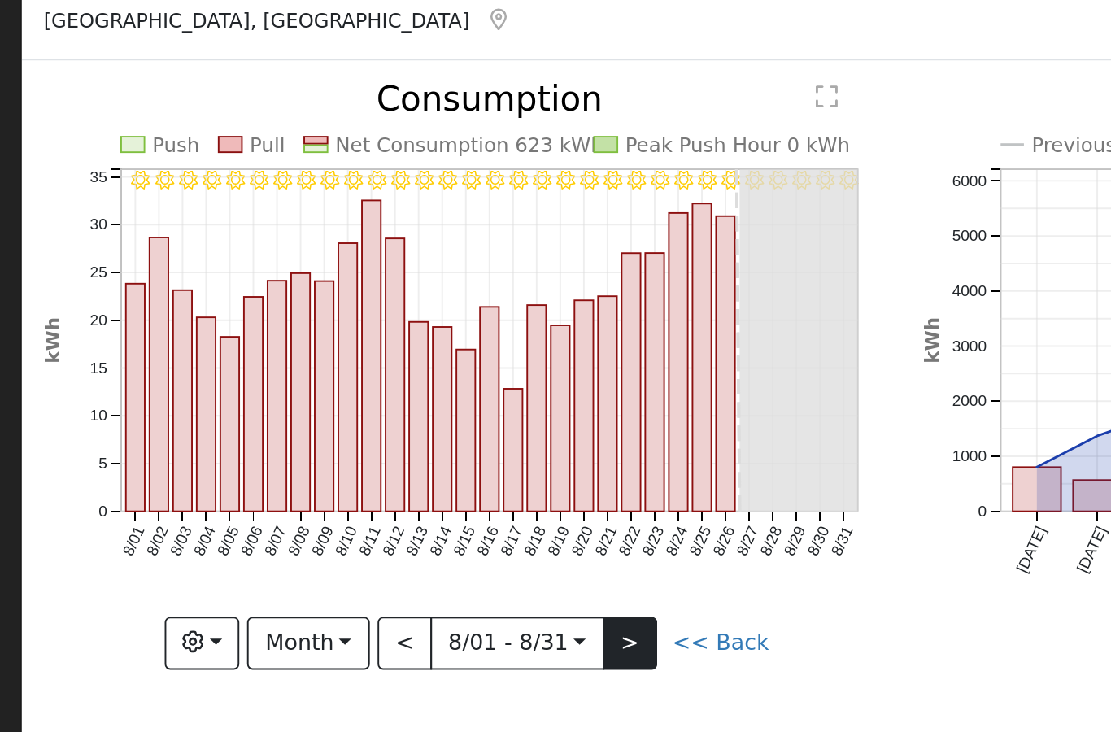
click at [397, 374] on button ">" at bounding box center [411, 388] width 28 height 28
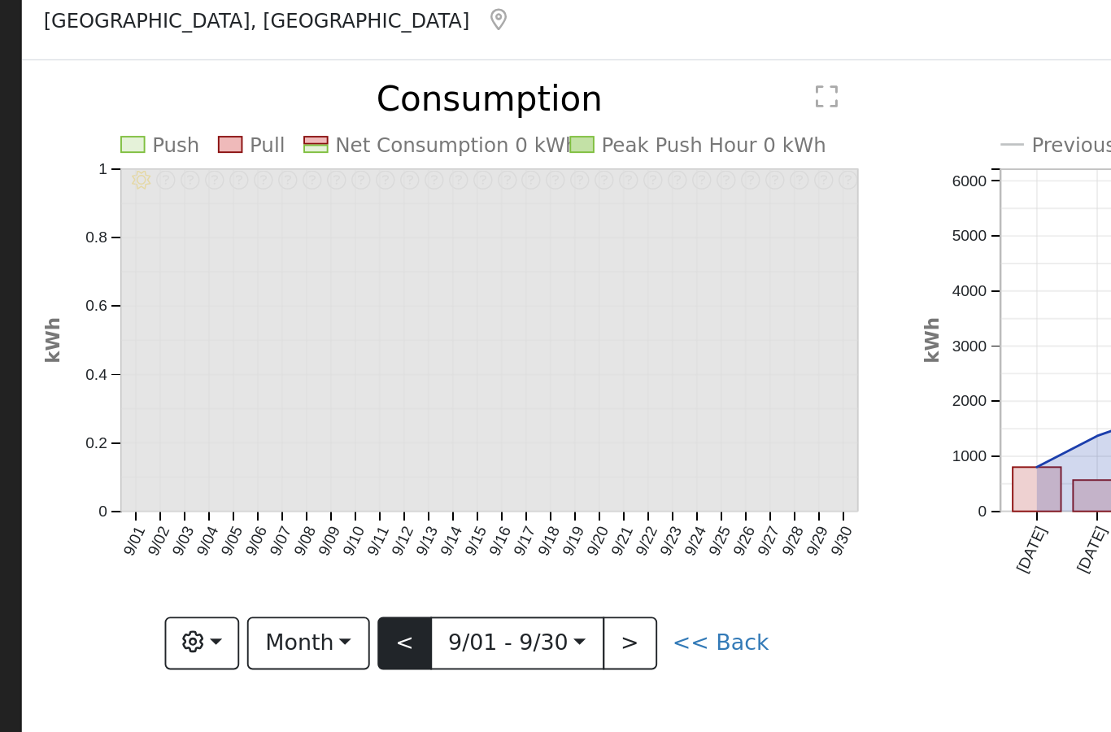
click at [279, 374] on button "<" at bounding box center [293, 388] width 28 height 28
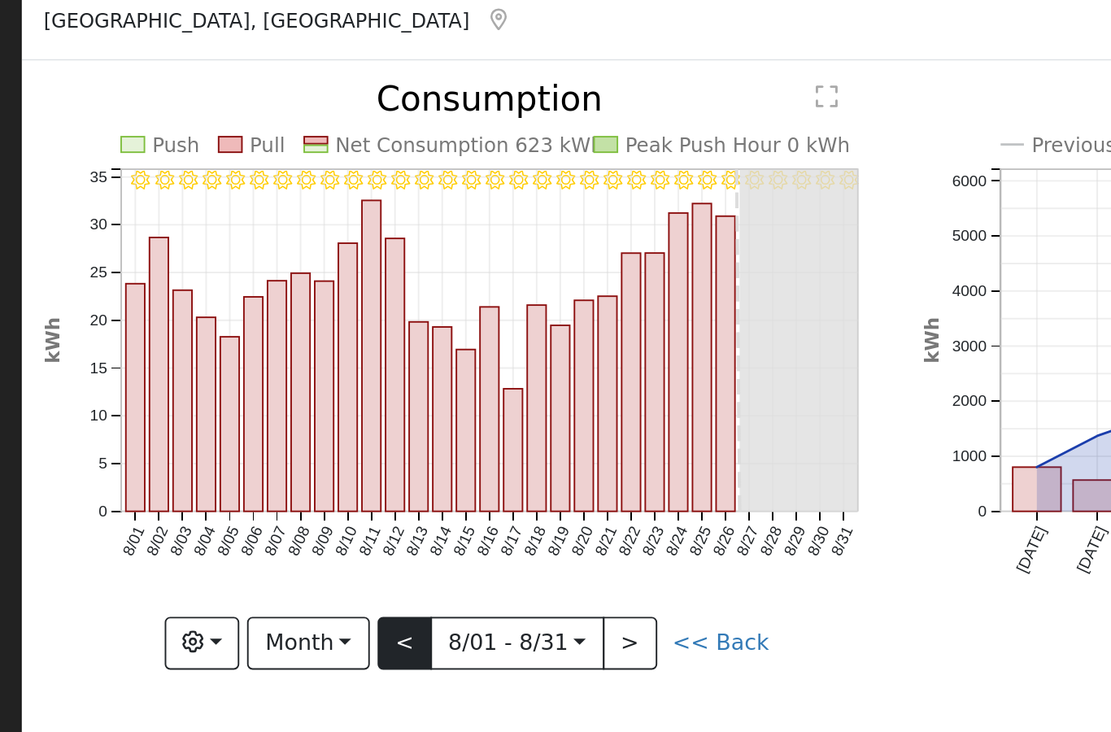
click at [279, 374] on button "<" at bounding box center [293, 388] width 28 height 28
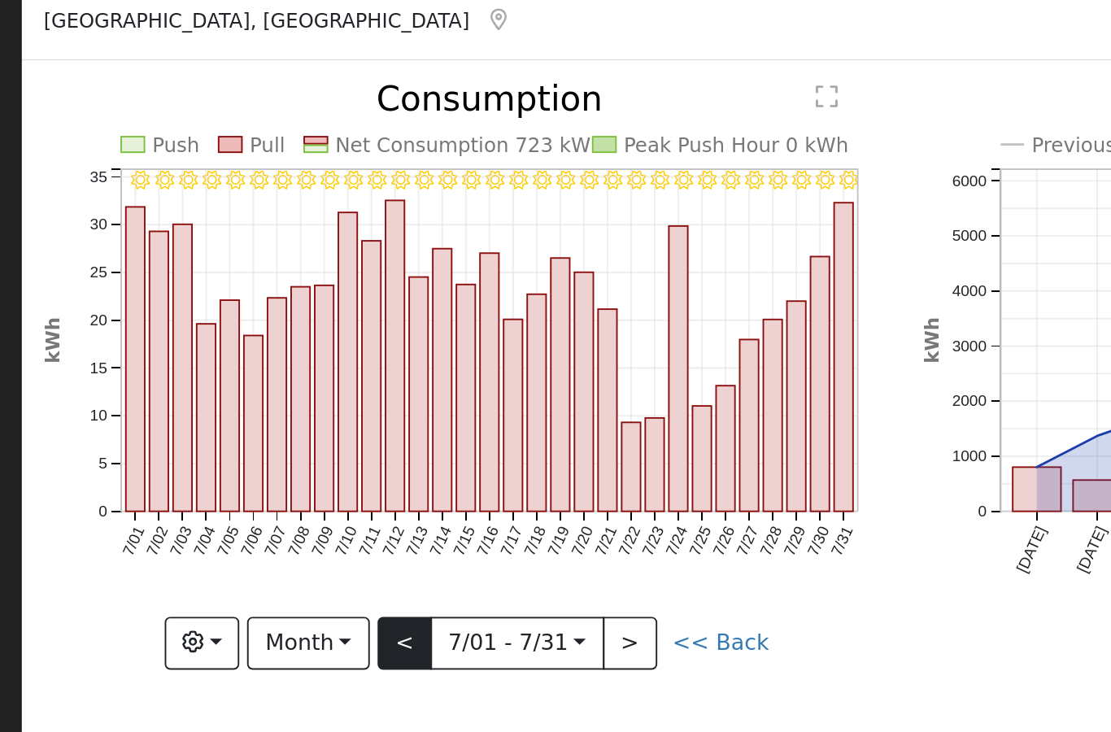
click at [279, 374] on button "<" at bounding box center [293, 388] width 28 height 28
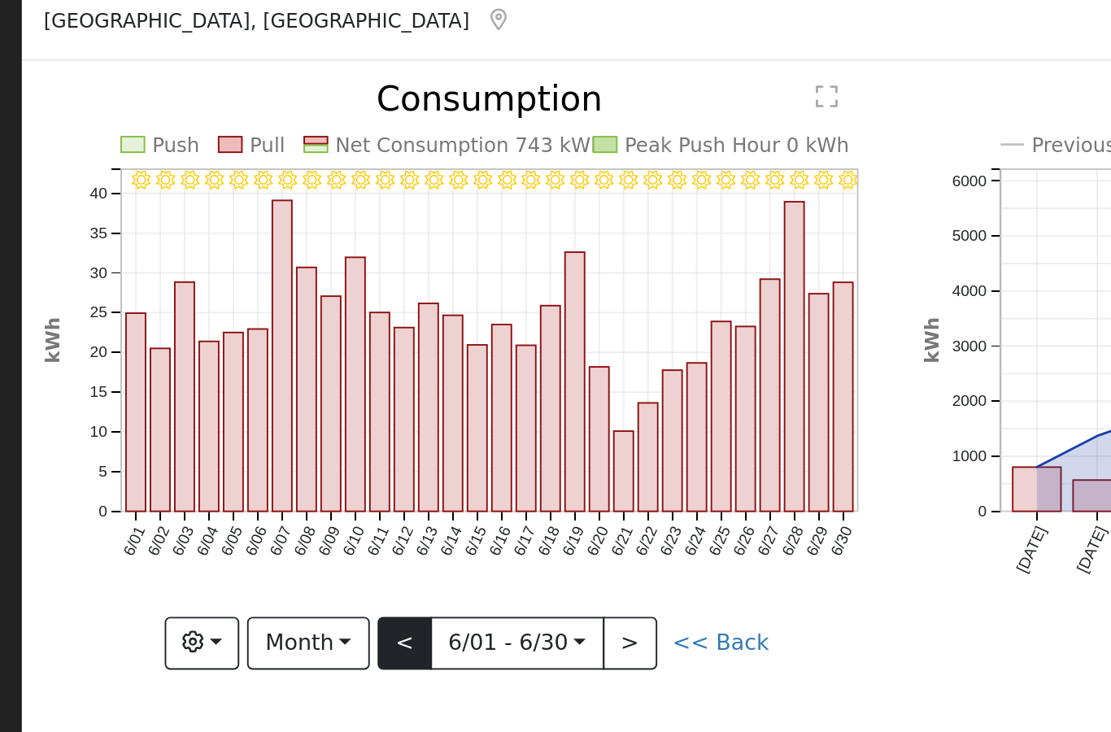
click at [279, 374] on button "<" at bounding box center [293, 388] width 28 height 28
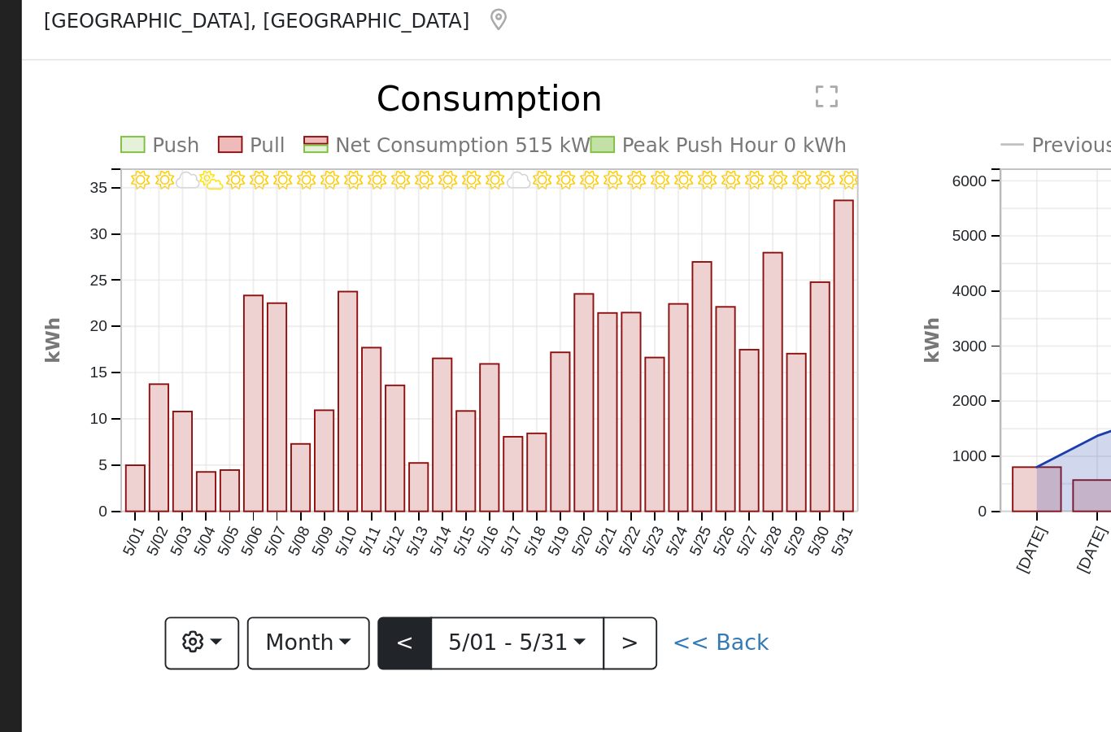
click at [279, 374] on button "<" at bounding box center [293, 388] width 28 height 28
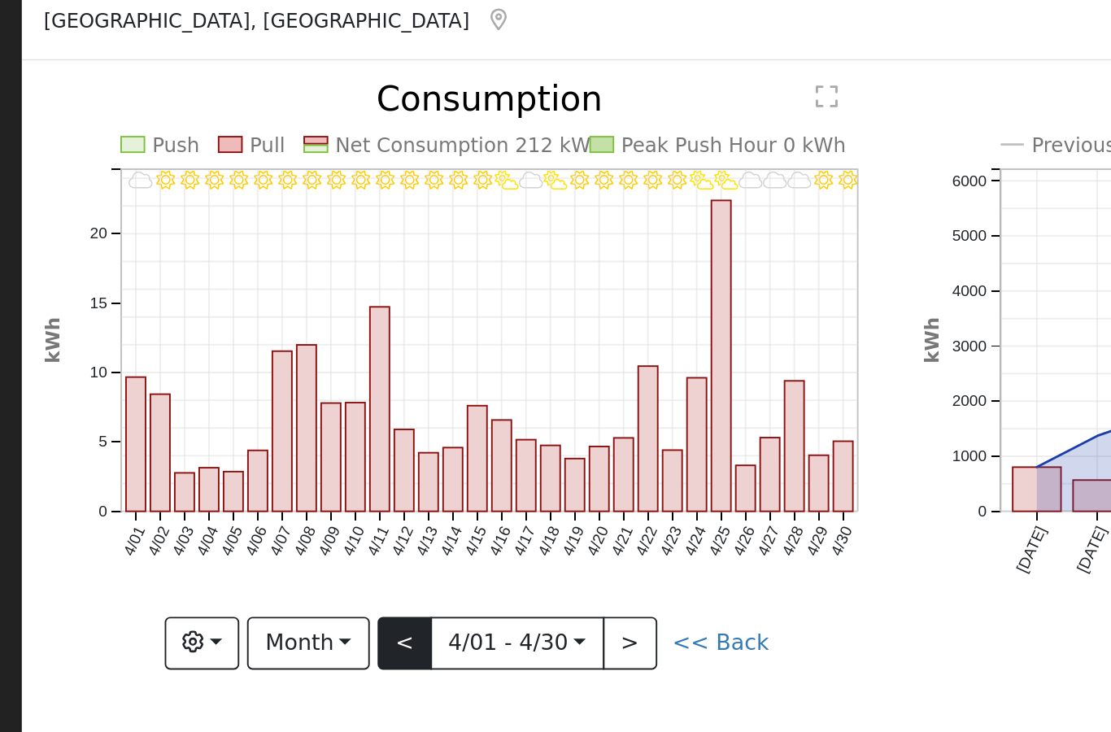
click at [279, 374] on button "<" at bounding box center [293, 388] width 28 height 28
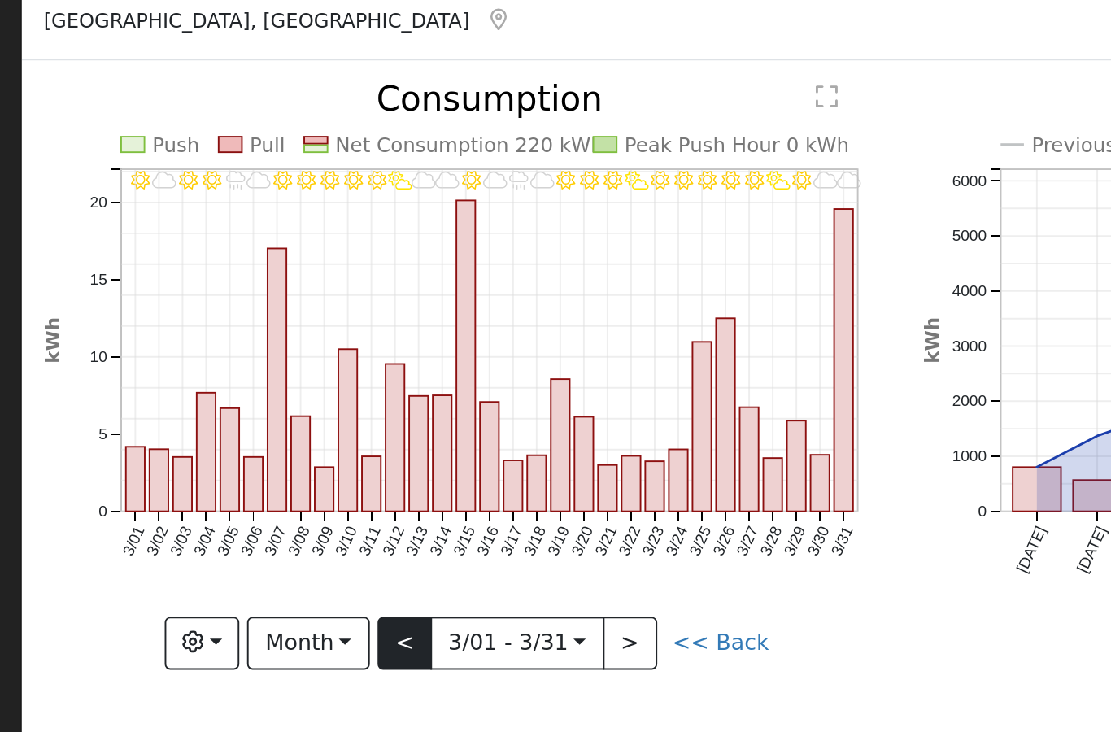
click at [279, 374] on button "<" at bounding box center [293, 388] width 28 height 28
type input "2025-02-01"
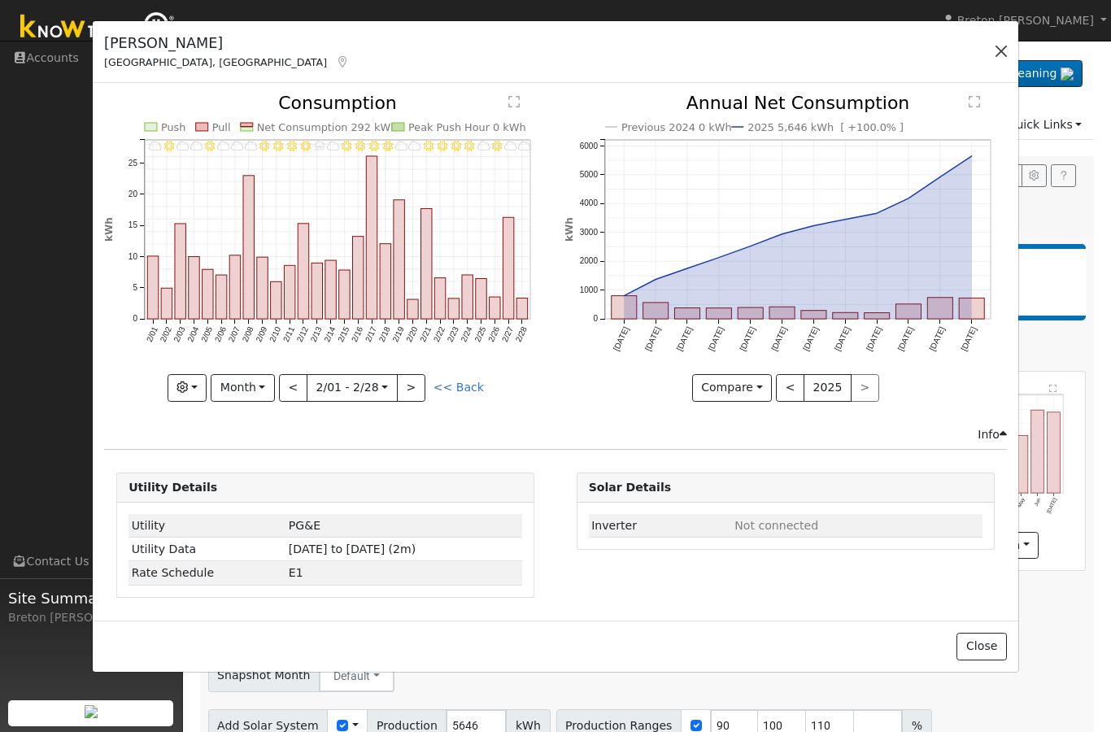
click at [1004, 52] on button "button" at bounding box center [1001, 51] width 23 height 23
